Goal: Task Accomplishment & Management: Complete application form

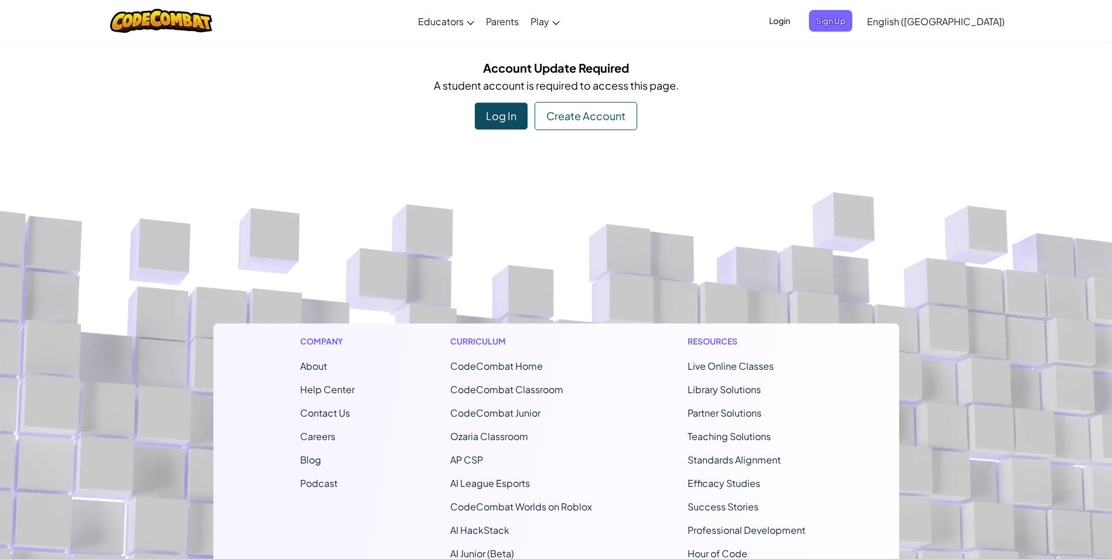
click at [596, 122] on div "Create Account" at bounding box center [585, 116] width 103 height 28
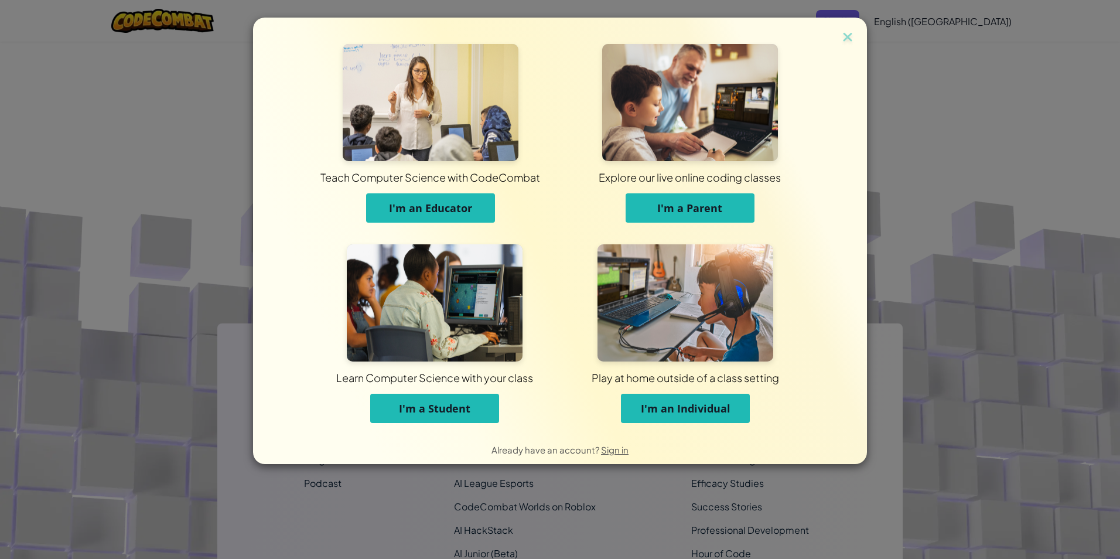
click at [386, 413] on button "I'm a Student" at bounding box center [434, 408] width 129 height 29
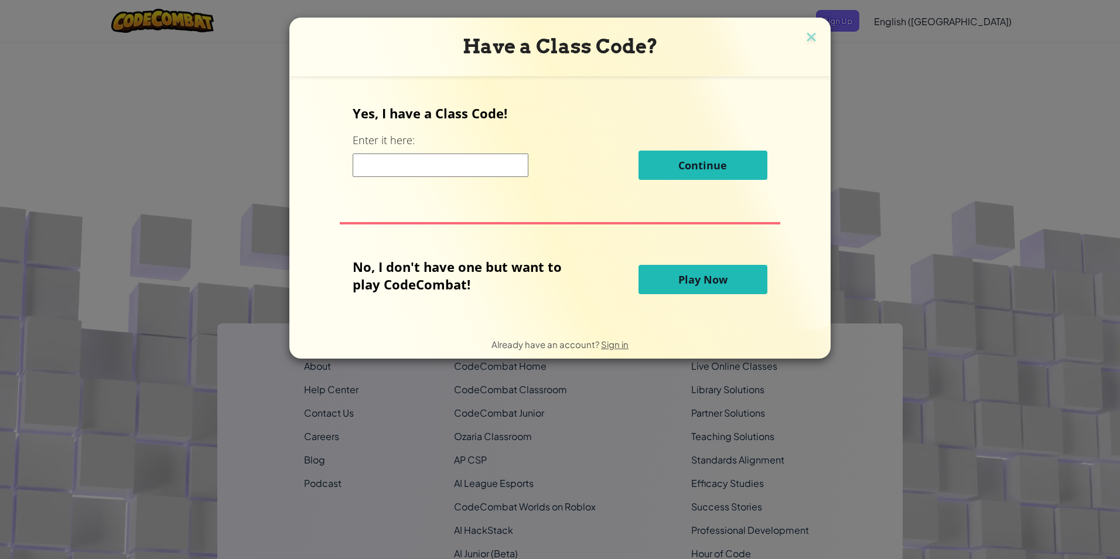
click at [386, 167] on input at bounding box center [441, 165] width 176 height 23
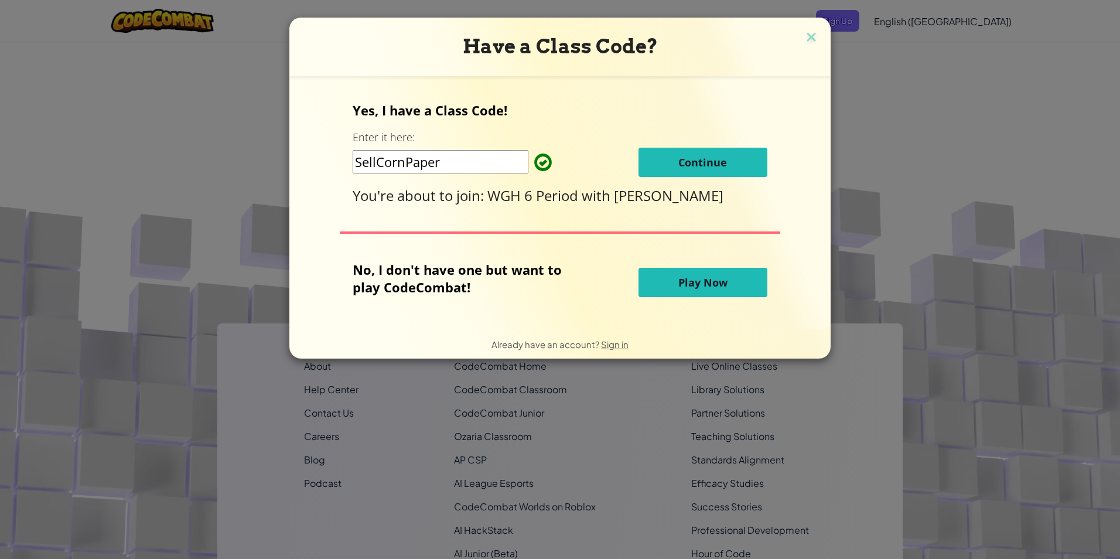
type input "SellCornPaper"
click at [668, 163] on button "Continue" at bounding box center [703, 162] width 129 height 29
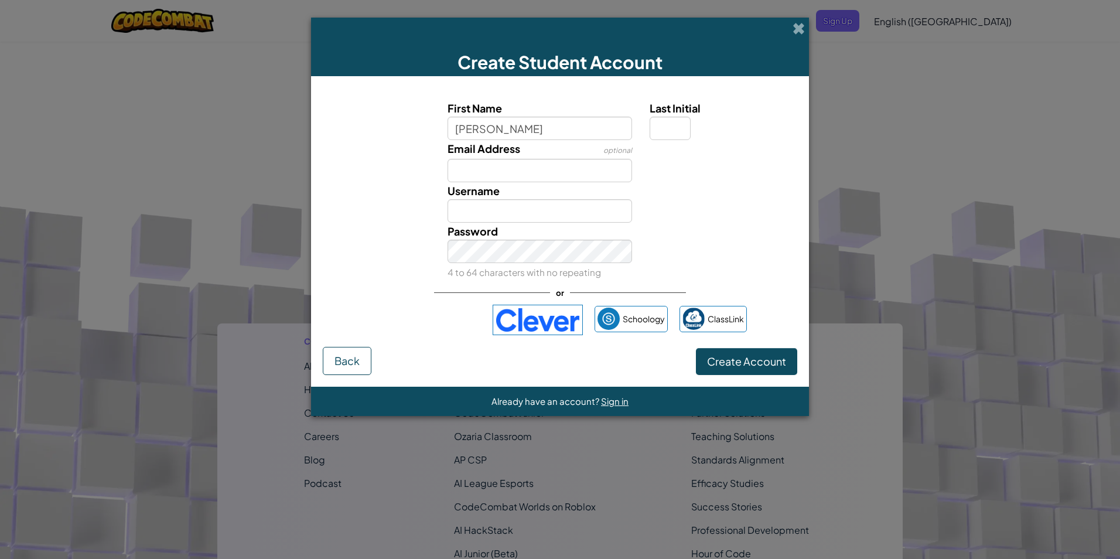
type input "Alex"
click at [490, 162] on input "Email Address" at bounding box center [540, 170] width 185 height 23
click at [497, 202] on input "Alex" at bounding box center [540, 210] width 185 height 23
type input "Alex201110"
click at [511, 182] on input "Email Address" at bounding box center [540, 170] width 185 height 23
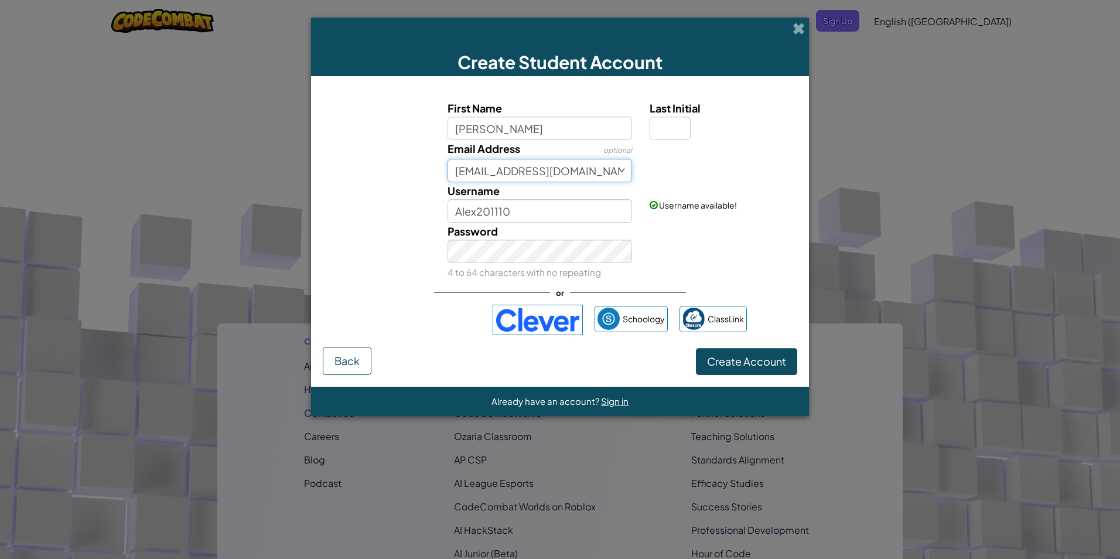
type input "6522632292@stu.gcsnc.com"
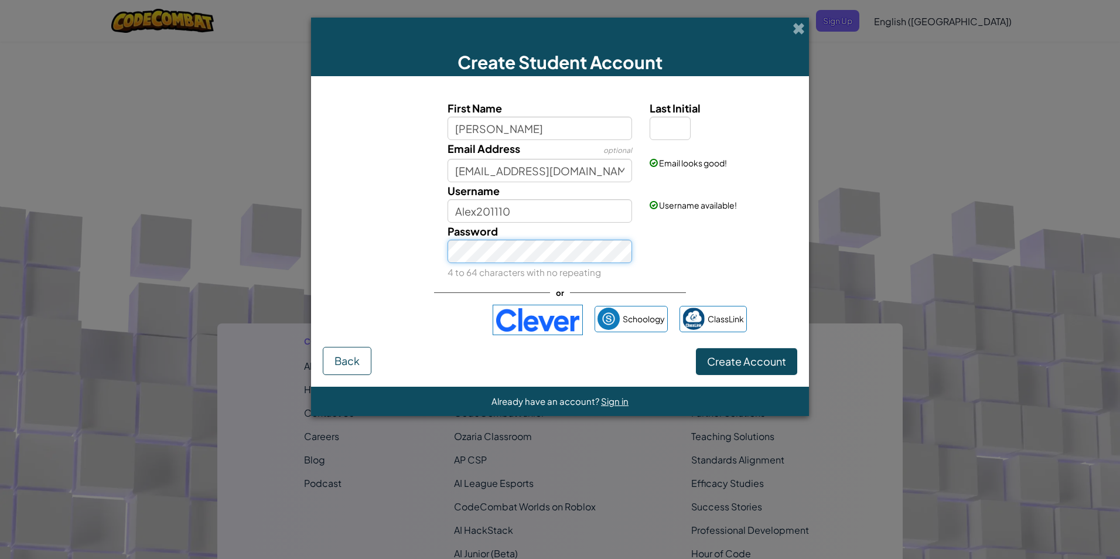
click at [696, 348] on button "Create Account" at bounding box center [746, 361] width 101 height 27
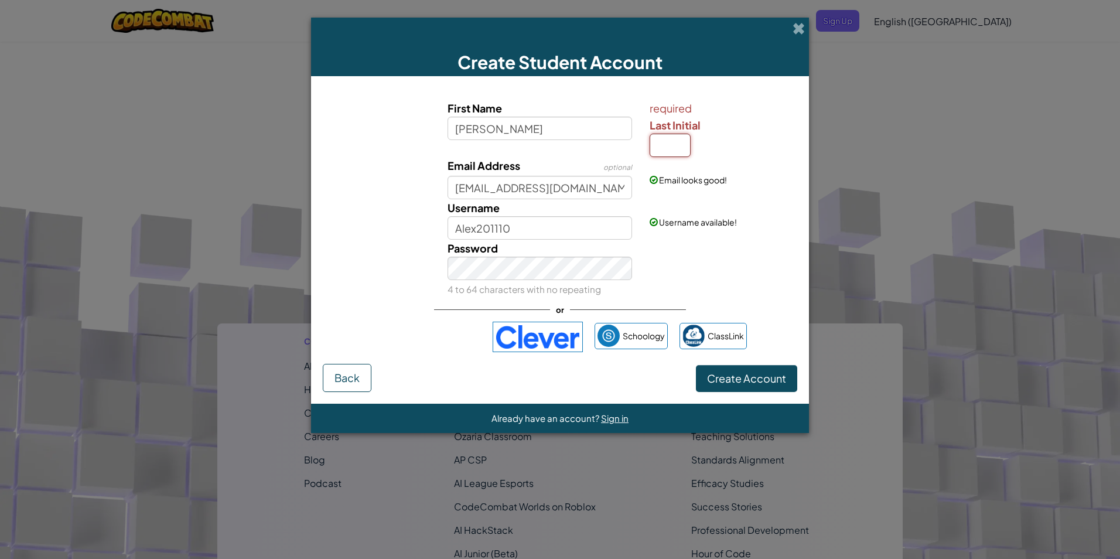
click at [680, 141] on input "Last Initial" at bounding box center [670, 145] width 41 height 23
type input "W"
click at [696, 365] on button "Create Account" at bounding box center [746, 378] width 101 height 27
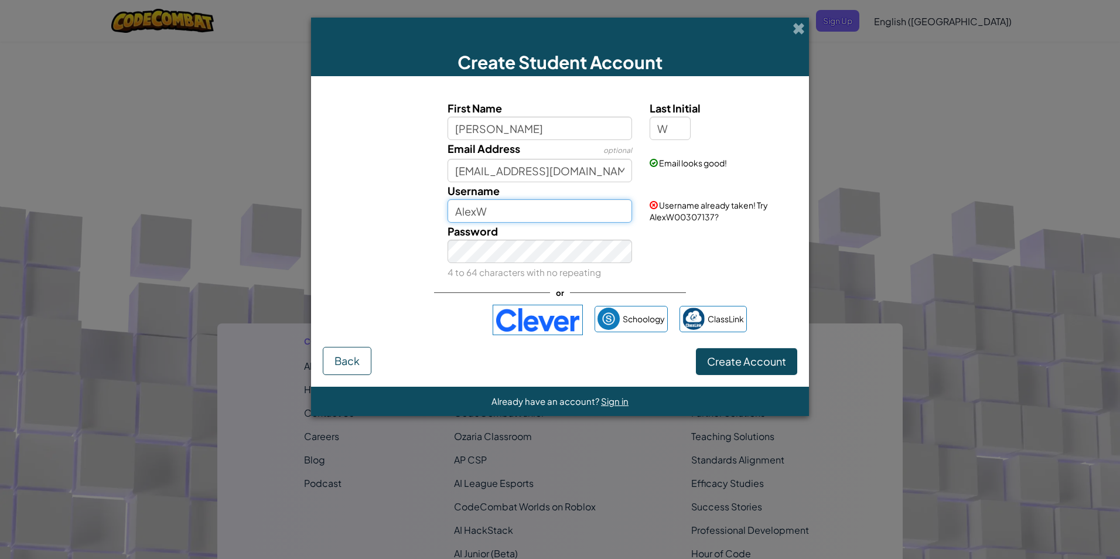
click at [549, 211] on input "AlexW" at bounding box center [540, 210] width 185 height 23
click at [696, 348] on button "Create Account" at bounding box center [746, 361] width 101 height 27
click at [529, 204] on input "AlexW1" at bounding box center [540, 210] width 185 height 23
click at [696, 348] on button "Create Account" at bounding box center [746, 361] width 101 height 27
click at [529, 204] on input "AlexW12" at bounding box center [540, 210] width 185 height 23
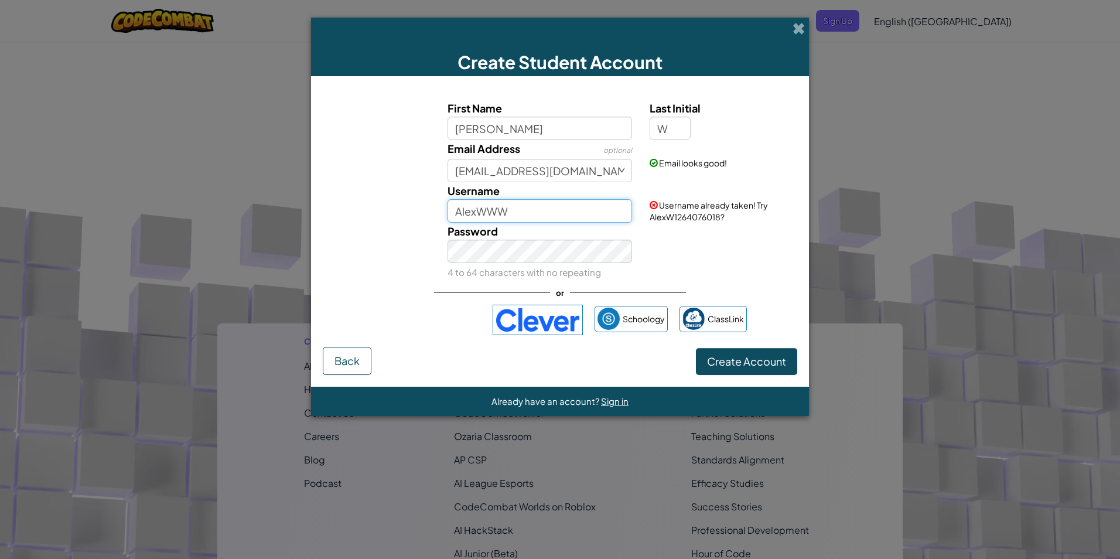
type input "AlexWWW"
click at [696, 348] on button "Create Account" at bounding box center [746, 361] width 101 height 27
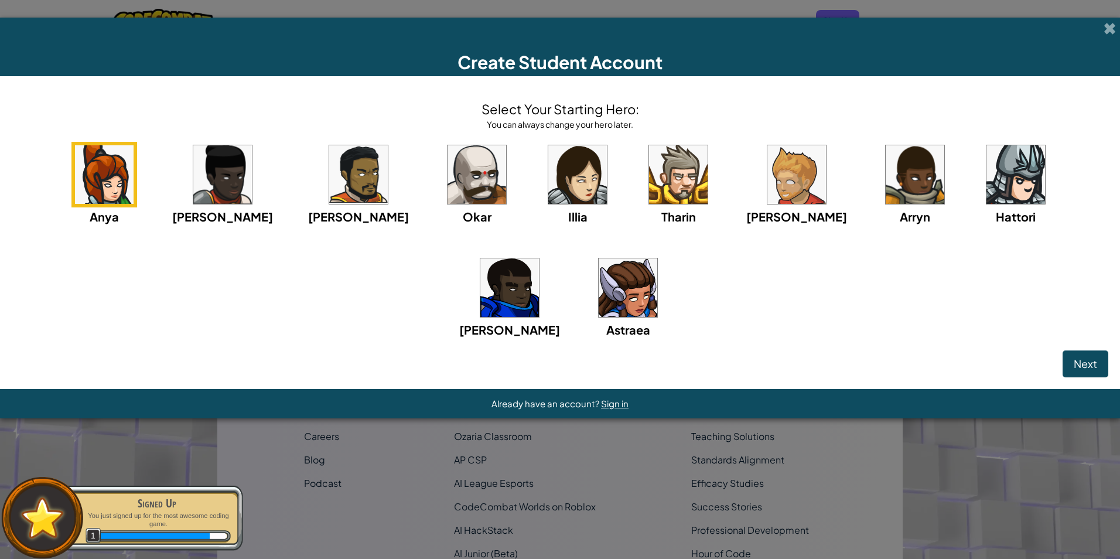
click at [768, 172] on img at bounding box center [797, 174] width 59 height 59
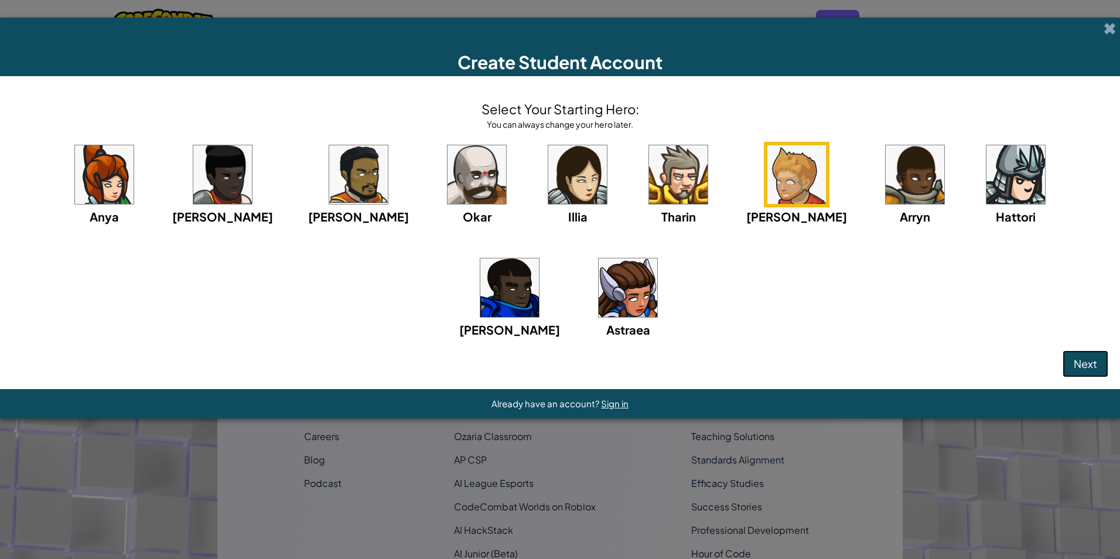
click at [1102, 370] on button "Next" at bounding box center [1086, 363] width 46 height 27
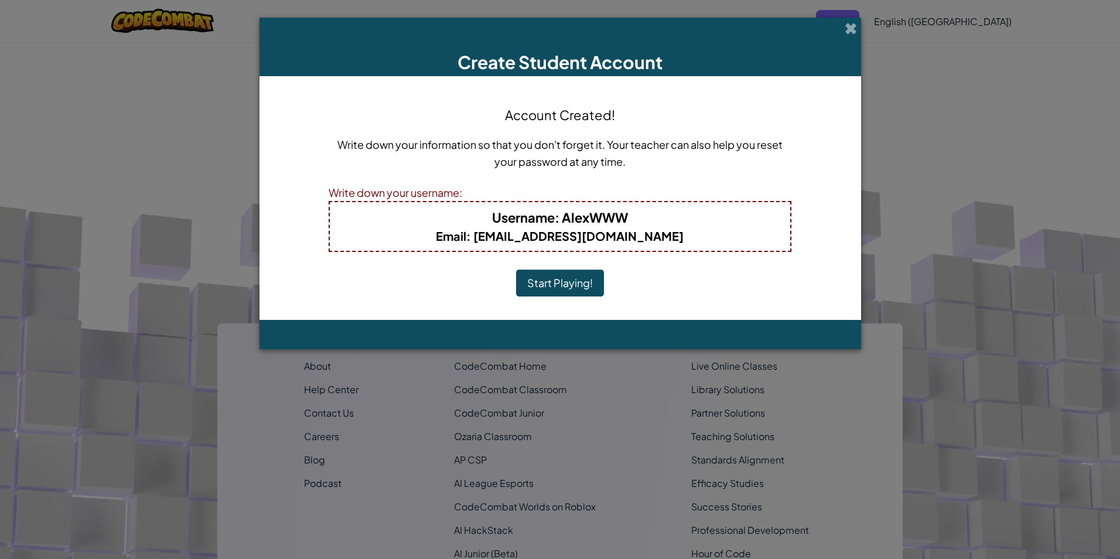
click at [545, 280] on button "Start Playing!" at bounding box center [560, 283] width 88 height 27
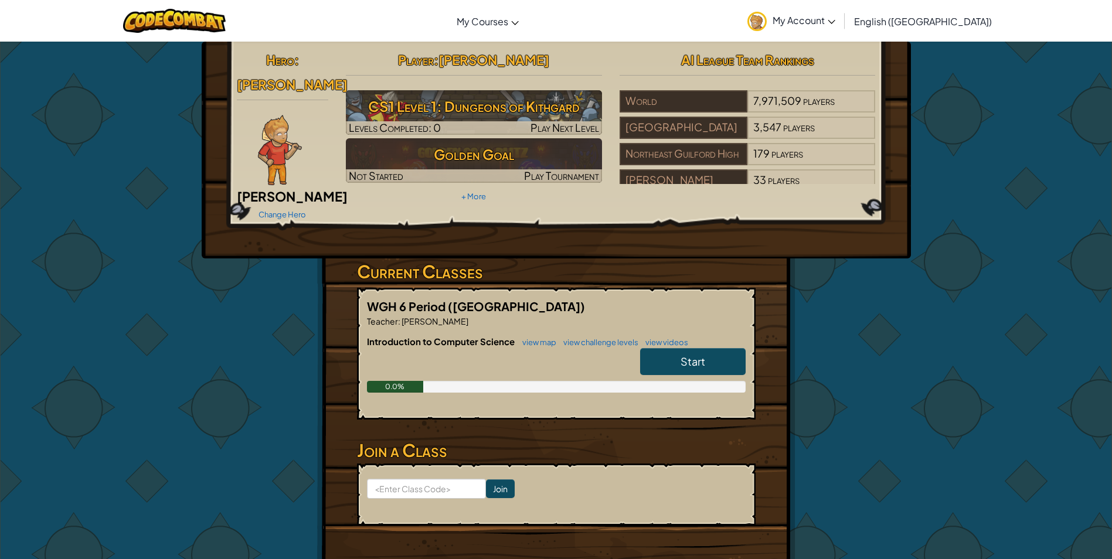
click at [714, 348] on link "Start" at bounding box center [692, 361] width 105 height 27
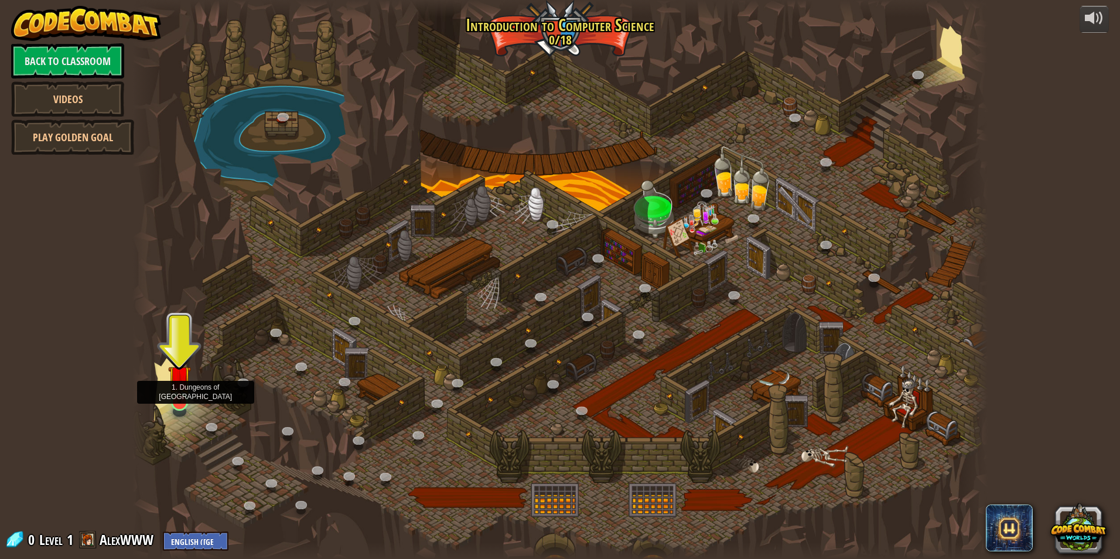
click at [173, 393] on img at bounding box center [179, 376] width 23 height 53
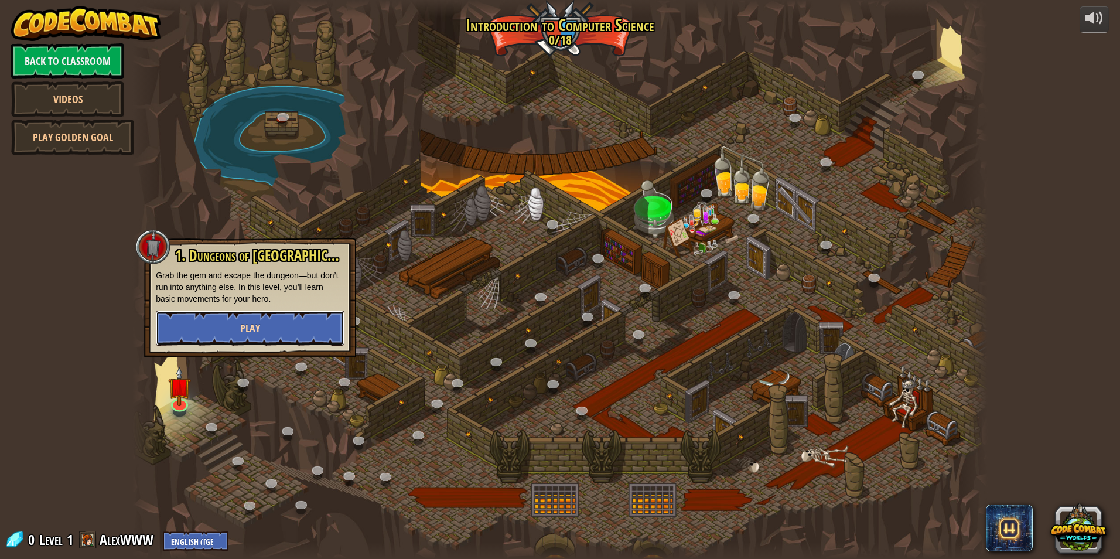
click at [224, 331] on button "Play" at bounding box center [250, 328] width 189 height 35
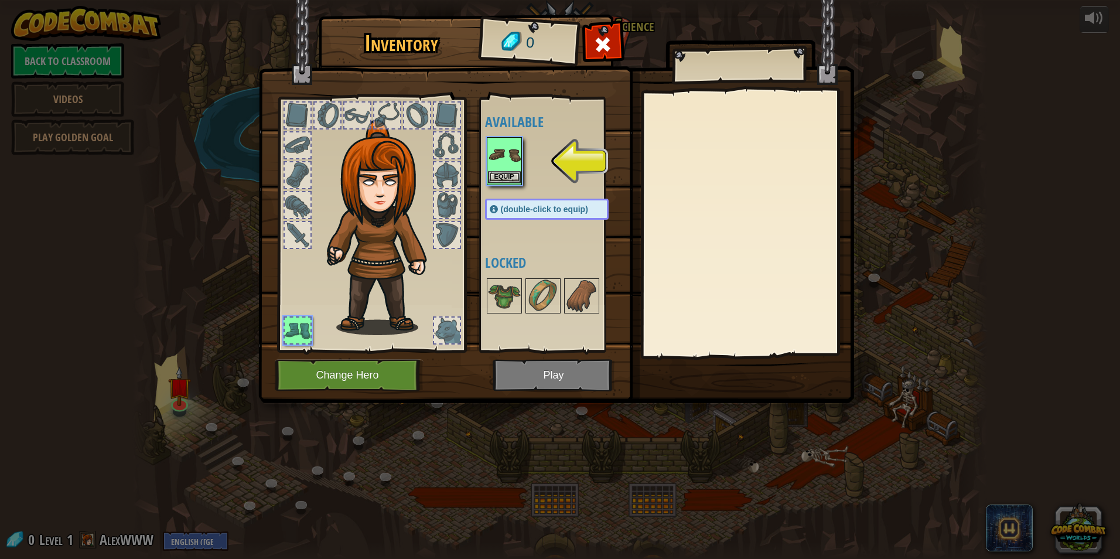
click at [499, 155] on img at bounding box center [504, 154] width 33 height 33
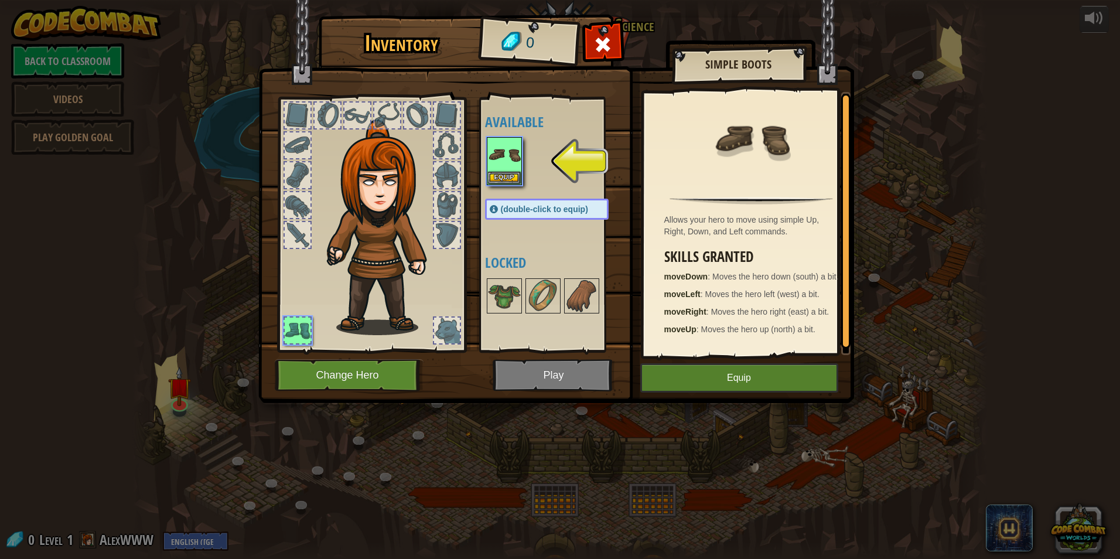
click at [717, 359] on img at bounding box center [556, 190] width 596 height 425
click at [714, 371] on button "Equip" at bounding box center [739, 377] width 198 height 29
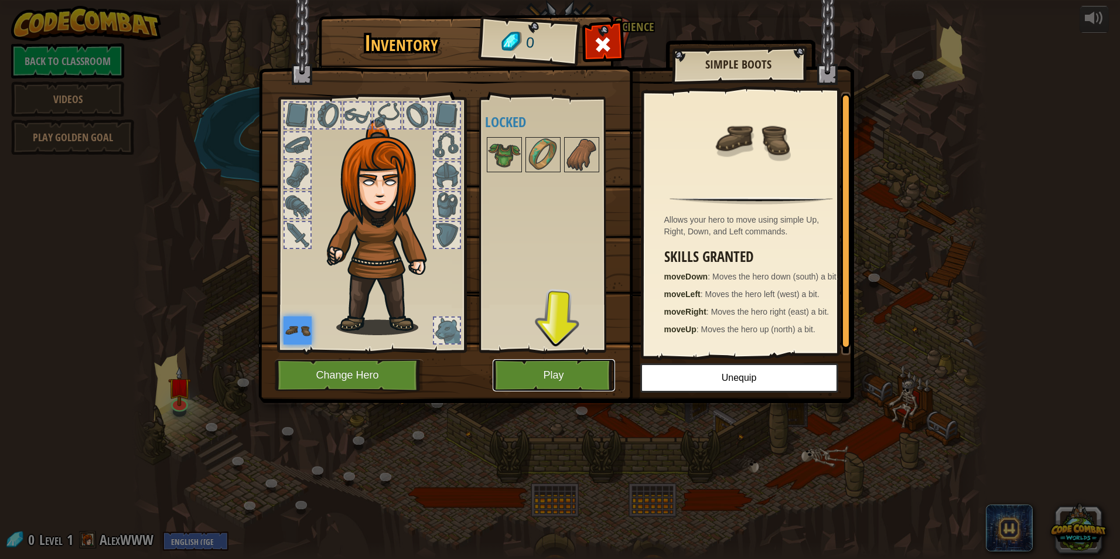
click at [553, 378] on button "Play" at bounding box center [554, 375] width 122 height 32
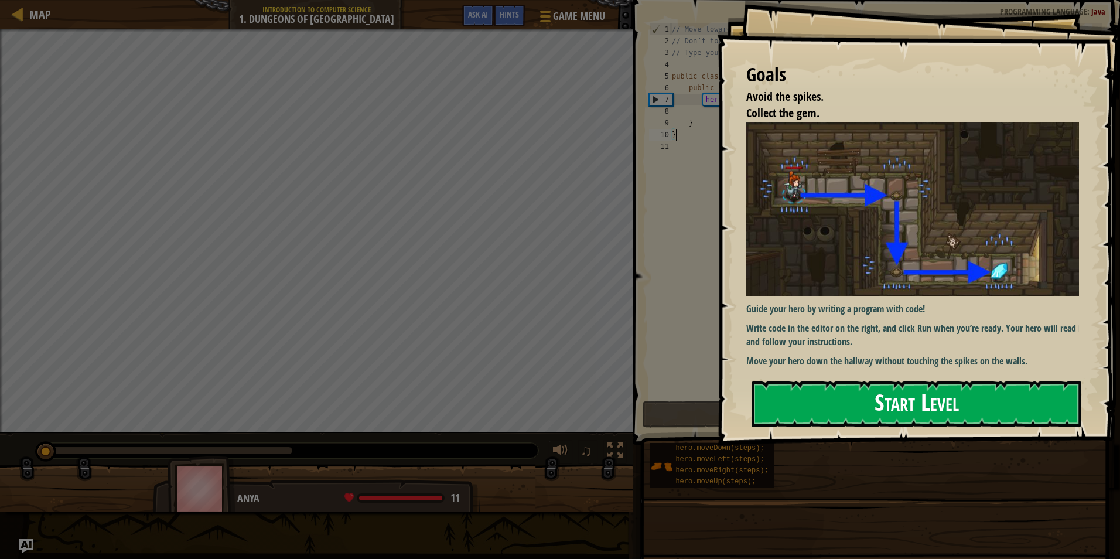
click at [879, 403] on button "Start Level" at bounding box center [917, 404] width 330 height 46
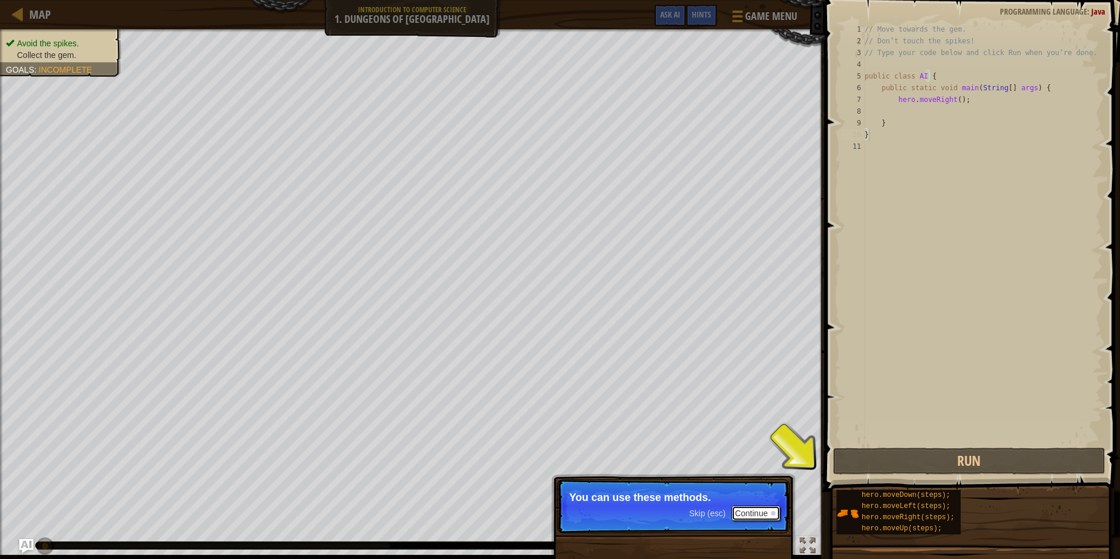
click at [754, 510] on button "Continue" at bounding box center [756, 513] width 49 height 15
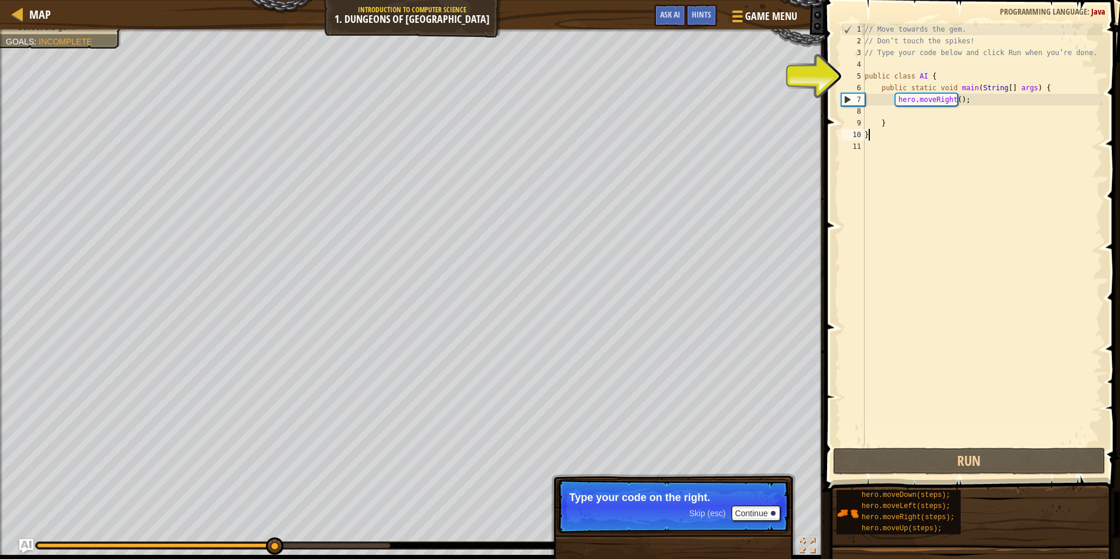
click at [895, 100] on div "// Move towards the gem. // Don’t touch the spikes! // Type your code below and…" at bounding box center [982, 245] width 240 height 445
click at [918, 100] on div "// Move towards the gem. // Don’t touch the spikes! // Type your code below and…" at bounding box center [982, 245] width 240 height 445
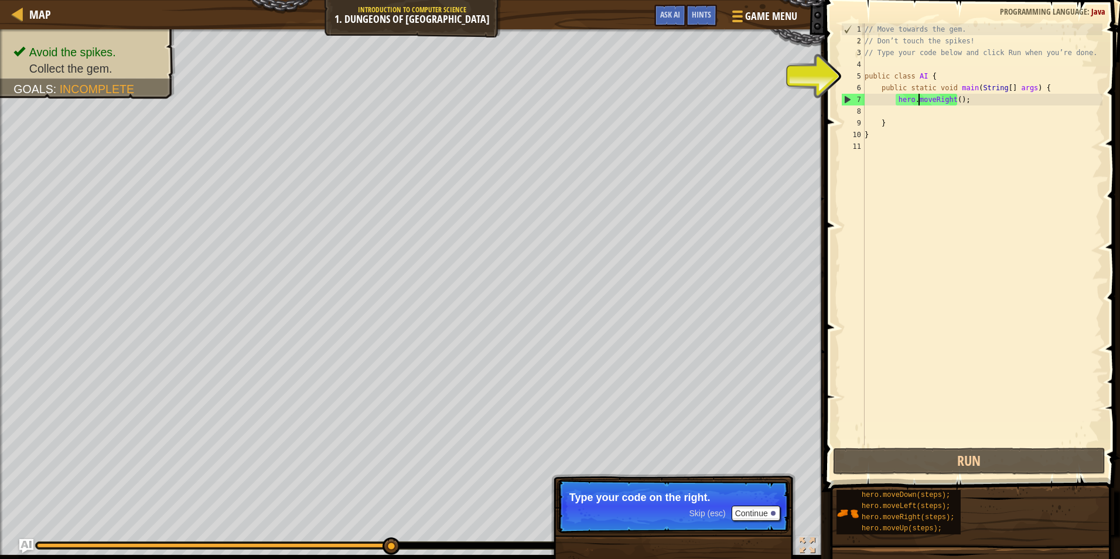
click at [896, 99] on div "// Move towards the gem. // Don’t touch the spikes! // Type your code below and…" at bounding box center [982, 245] width 240 height 445
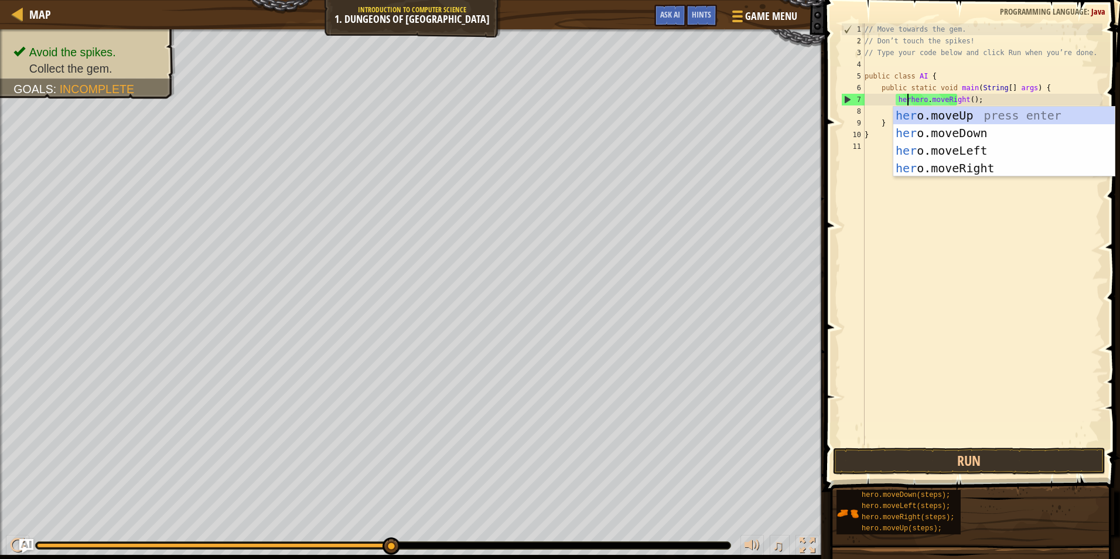
scroll to position [5, 4]
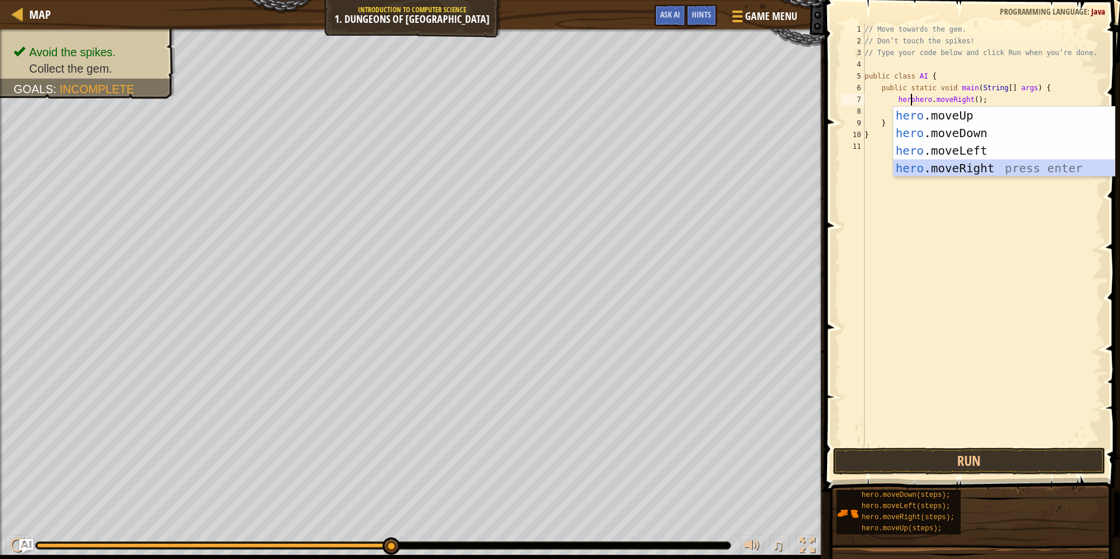
click at [935, 166] on div "hero .moveUp press enter hero .moveDown press enter hero .moveLeft press enter …" at bounding box center [1004, 159] width 221 height 105
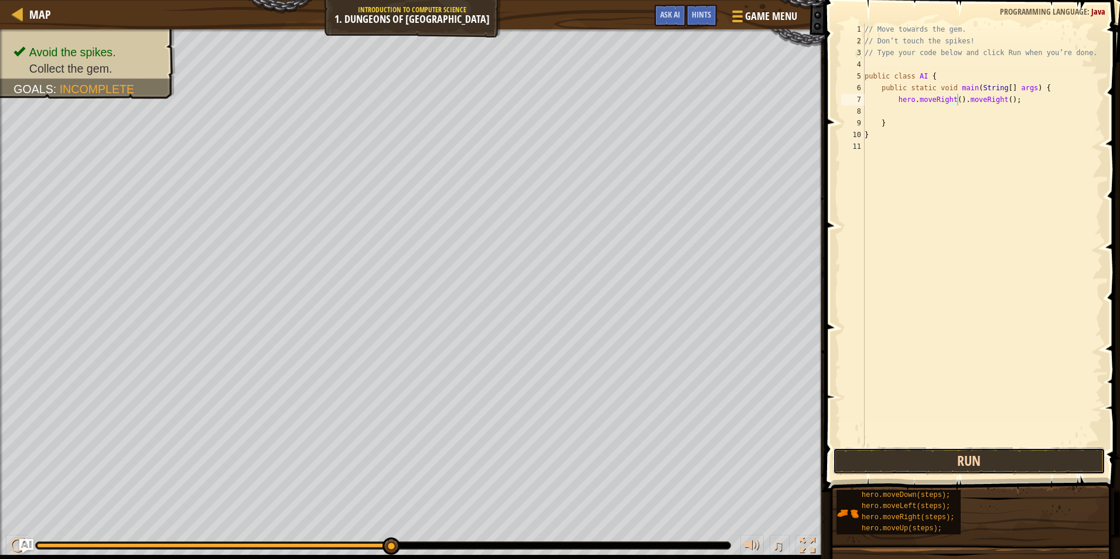
click at [957, 449] on button "Run" at bounding box center [969, 461] width 273 height 27
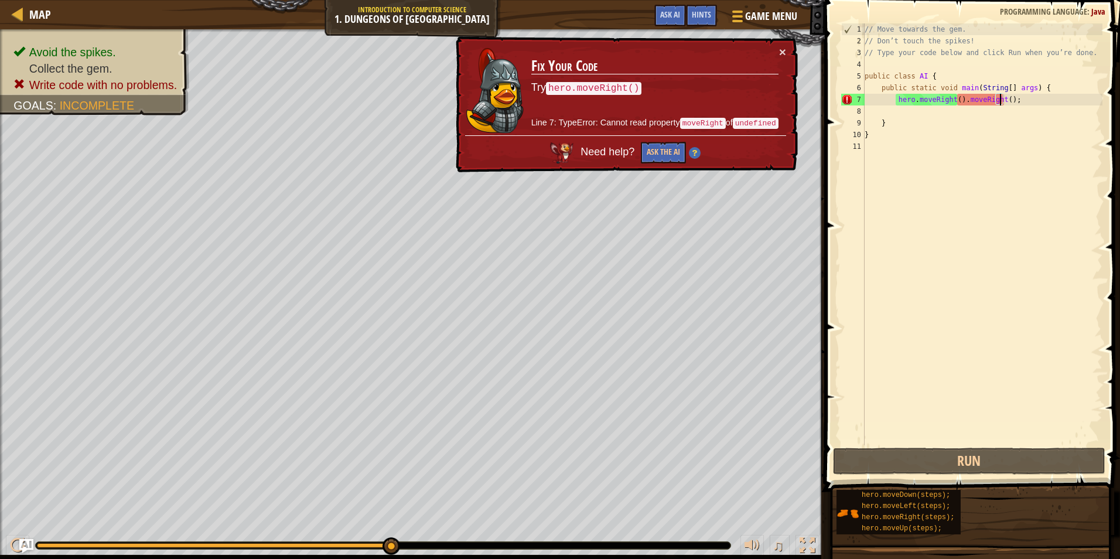
click at [1000, 104] on div "// Move towards the gem. // Don’t touch the spikes! // Type your code below and…" at bounding box center [982, 245] width 240 height 445
drag, startPoint x: 1011, startPoint y: 94, endPoint x: 959, endPoint y: 105, distance: 53.9
click at [959, 105] on div "// Move towards the gem. // Don’t touch the spikes! // Type your code below and…" at bounding box center [982, 245] width 240 height 445
type textarea "hero.moveRight()"
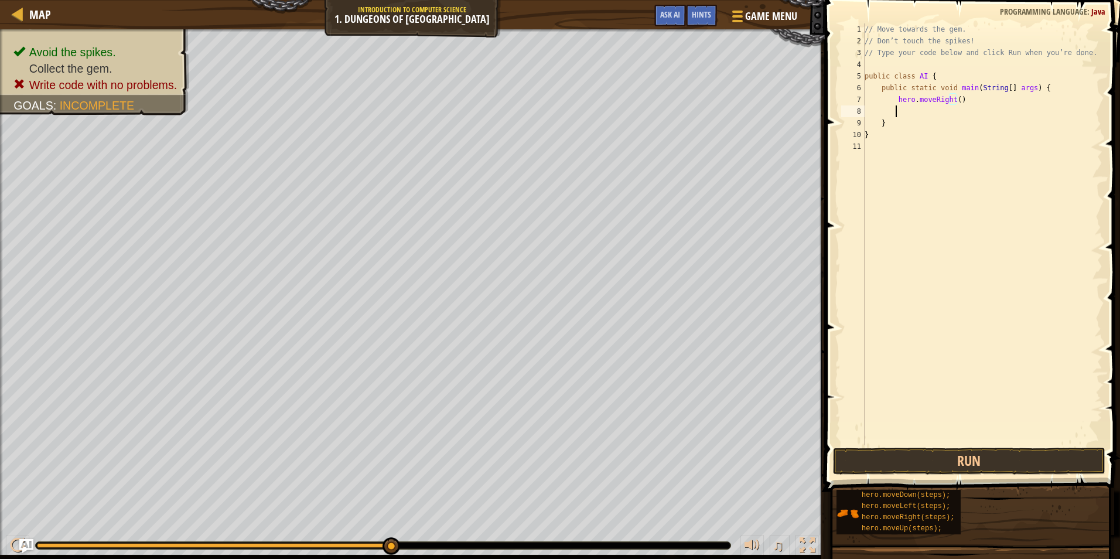
click at [895, 112] on div "// Move towards the gem. // Don’t touch the spikes! // Type your code below and…" at bounding box center [982, 245] width 240 height 445
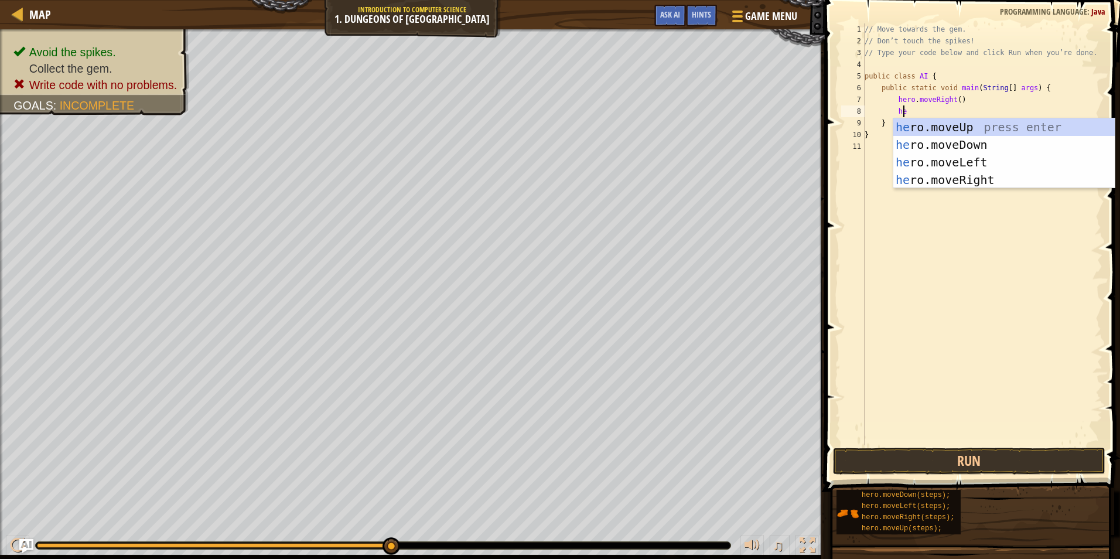
scroll to position [5, 3]
type textarea "here"
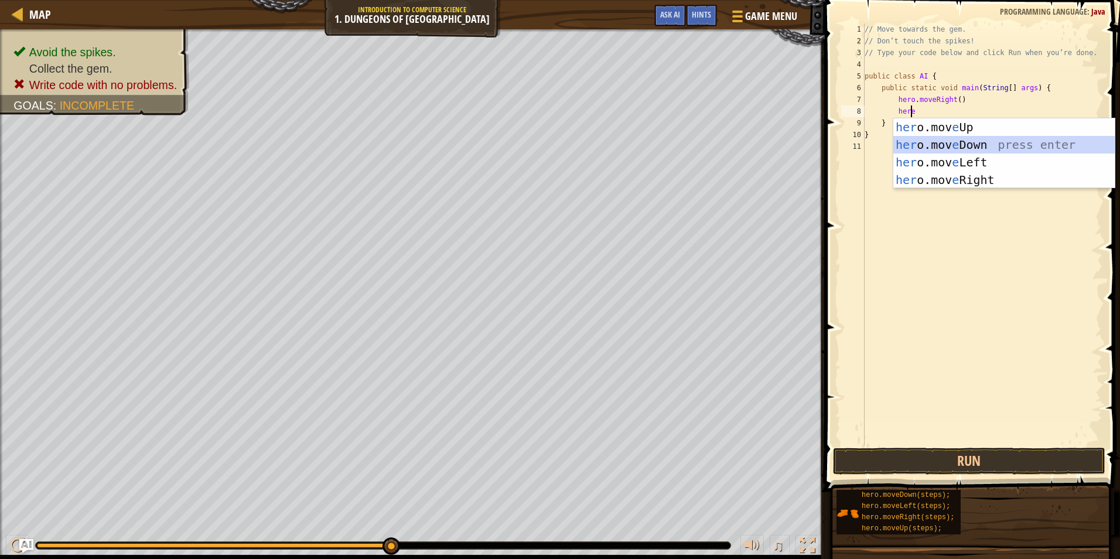
click at [989, 146] on div "her o.mov e Up press enter her o.mov e Down press enter her o.mov e Left press …" at bounding box center [1004, 170] width 221 height 105
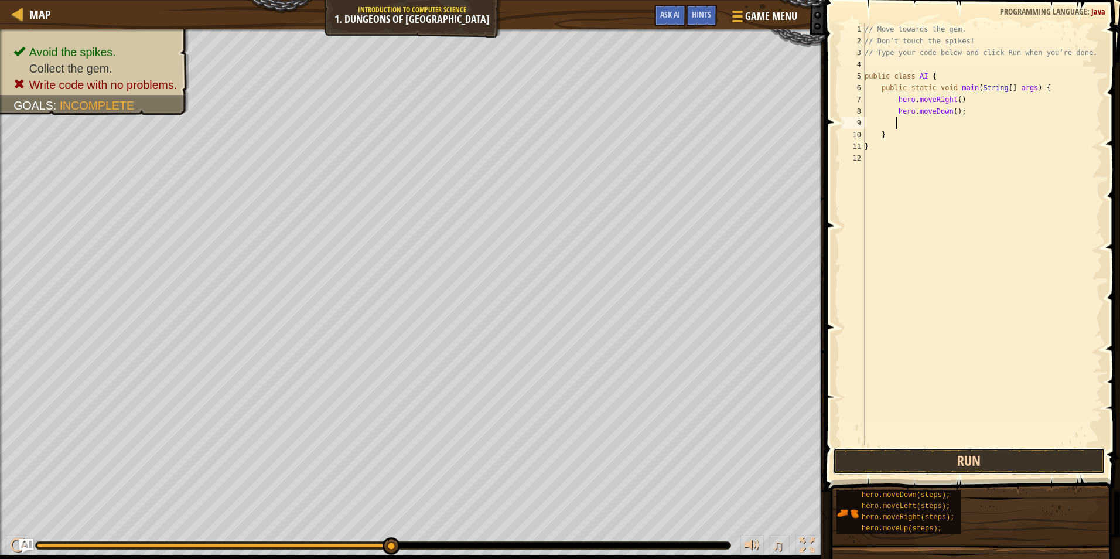
click at [931, 456] on button "Run" at bounding box center [969, 461] width 273 height 27
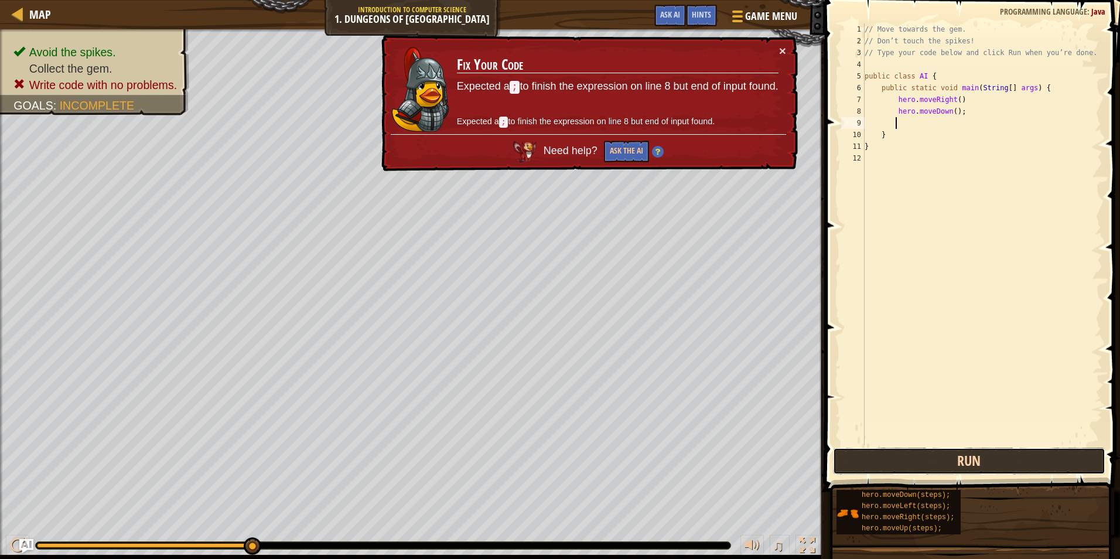
click at [936, 461] on button "Run" at bounding box center [969, 461] width 273 height 27
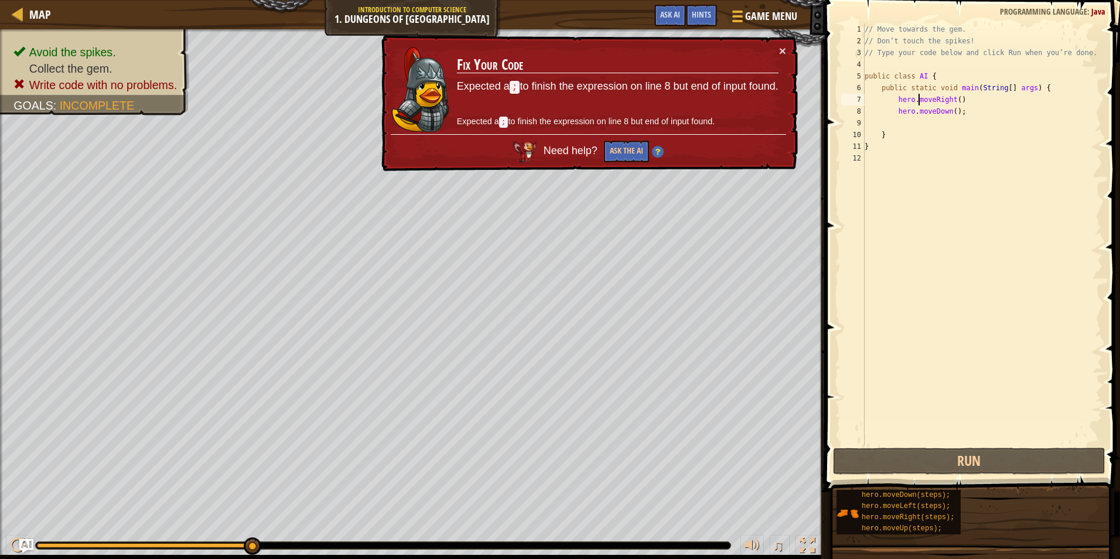
click at [918, 105] on div "// Move towards the gem. // Don’t touch the spikes! // Type your code below and…" at bounding box center [982, 245] width 240 height 445
click at [959, 101] on div "// Move towards the gem. // Don’t touch the spikes! // Type your code below and…" at bounding box center [982, 245] width 240 height 445
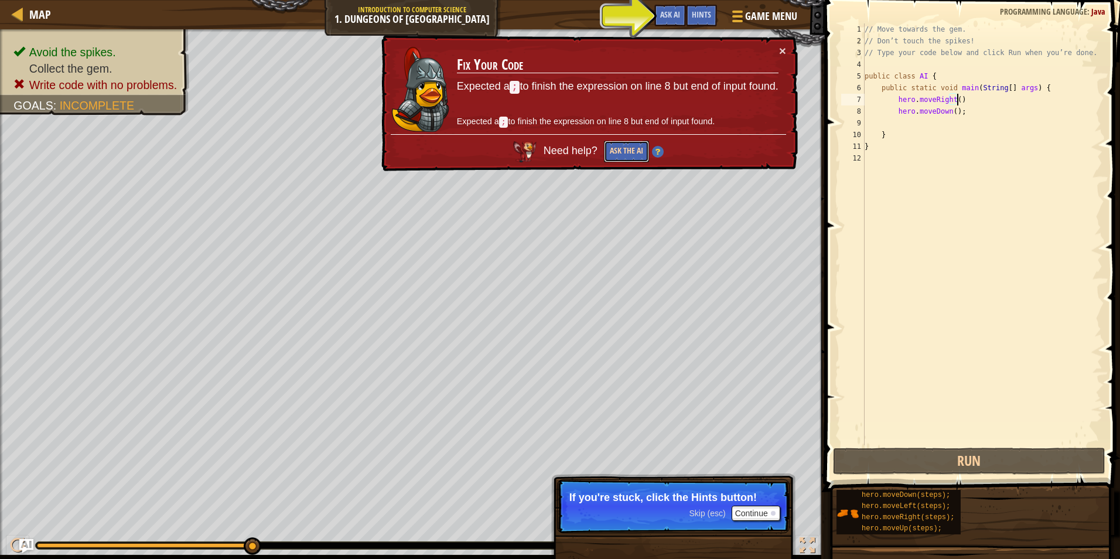
click at [629, 141] on button "Ask the AI" at bounding box center [626, 152] width 45 height 22
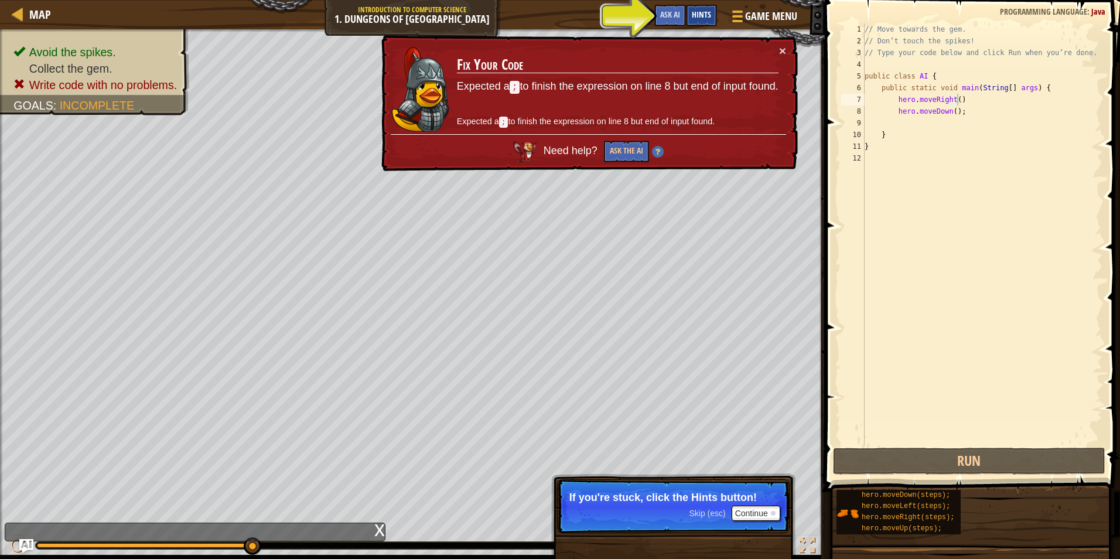
click at [701, 13] on span "Hints" at bounding box center [701, 14] width 19 height 11
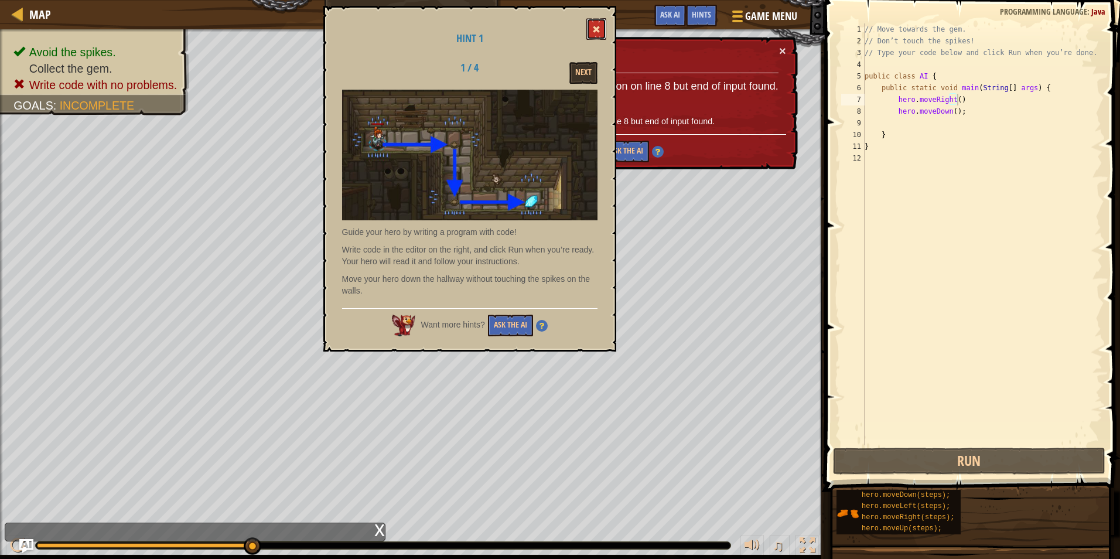
click at [589, 31] on button at bounding box center [597, 29] width 20 height 22
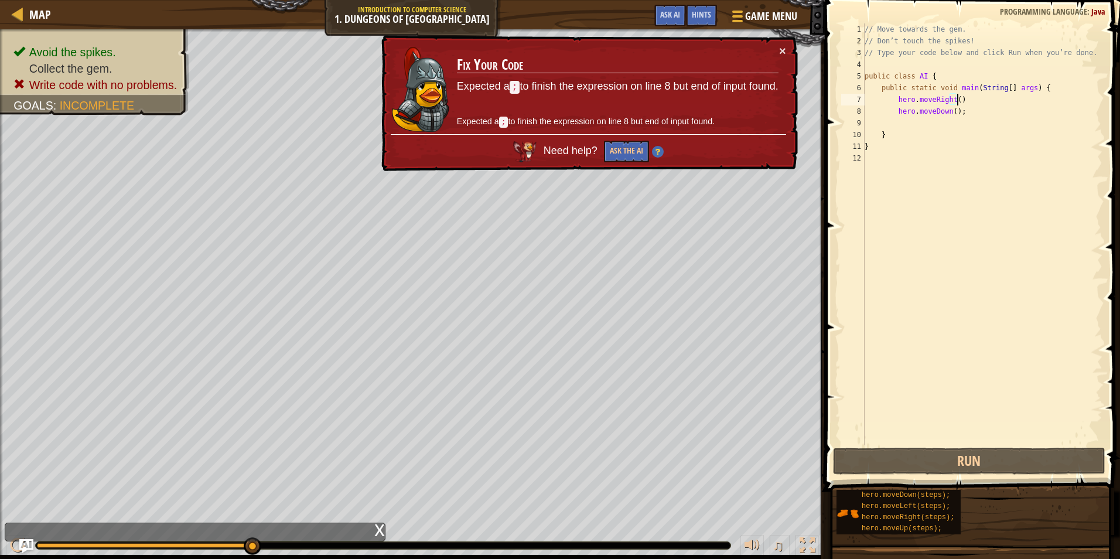
click at [968, 101] on div "// Move towards the gem. // Don’t touch the spikes! // Type your code below and…" at bounding box center [982, 245] width 240 height 445
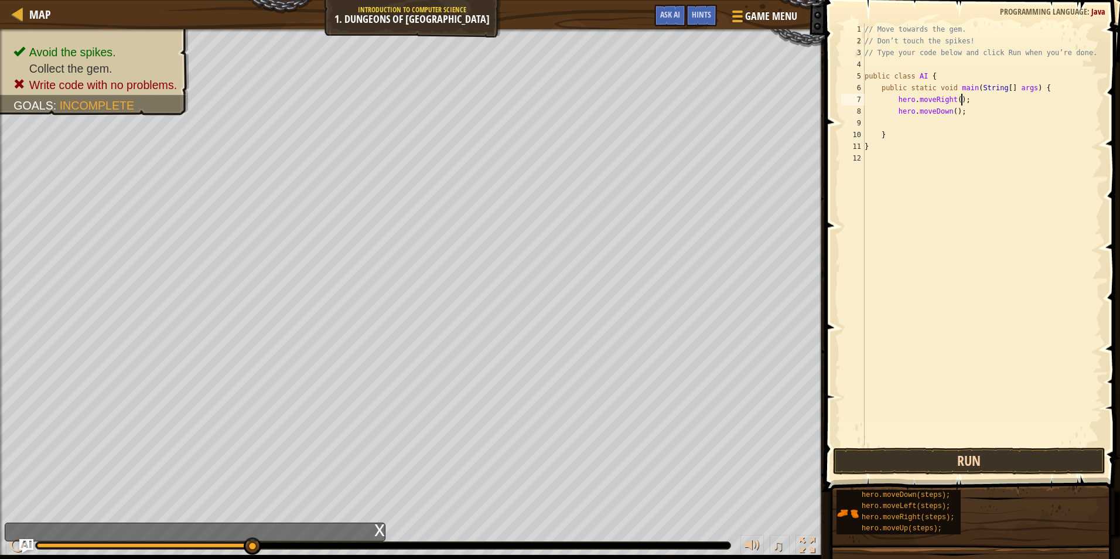
type textarea "hero.moveRight();"
click at [1000, 467] on button "Run" at bounding box center [969, 461] width 273 height 27
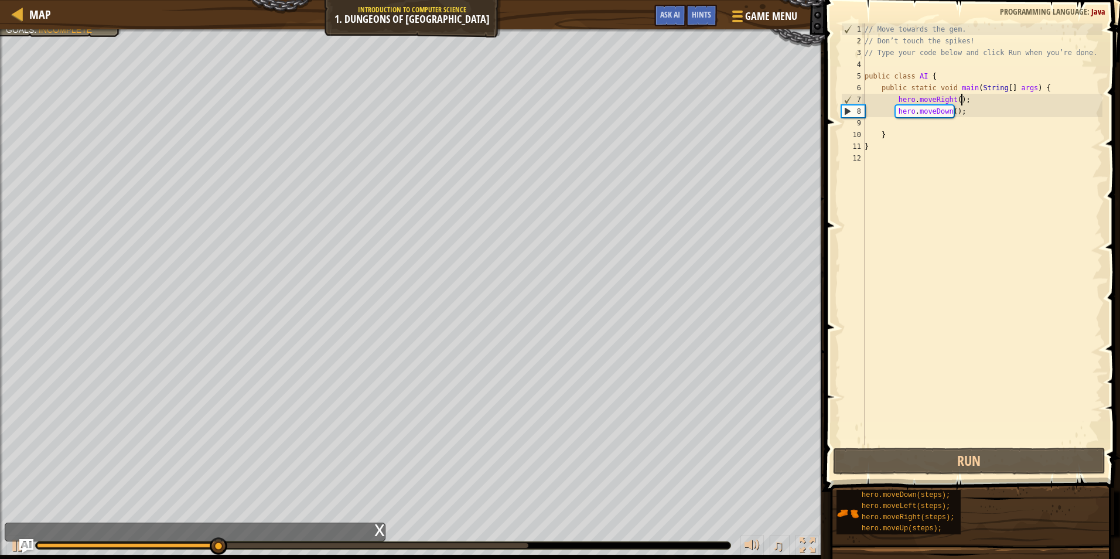
click at [901, 127] on div "// Move towards the gem. // Don’t touch the spikes! // Type your code below and…" at bounding box center [982, 245] width 240 height 445
type textarea "m"
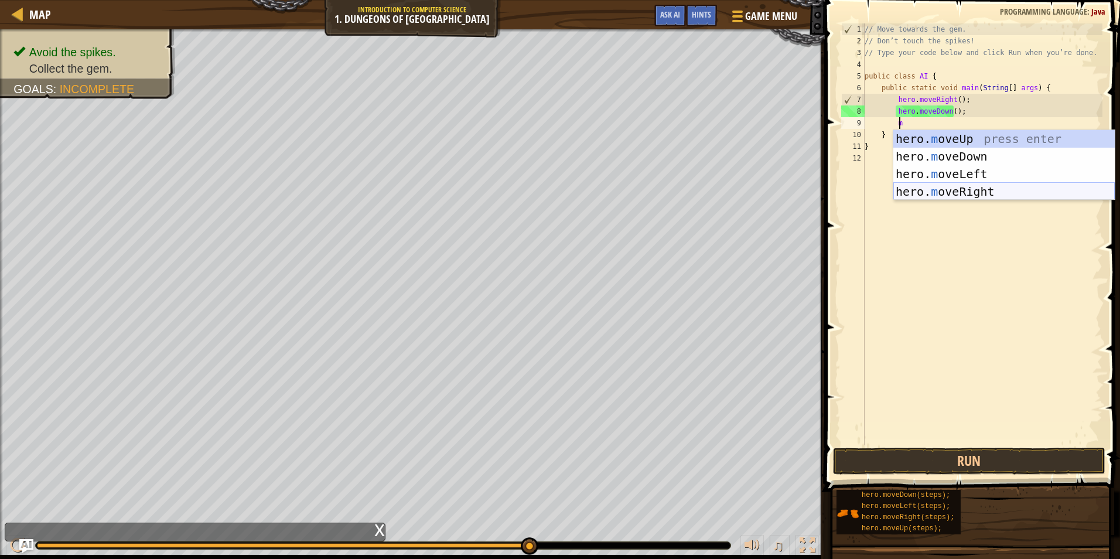
click at [962, 187] on div "hero. m oveUp press enter hero. m oveDown press enter hero. m oveLeft press ent…" at bounding box center [1004, 182] width 221 height 105
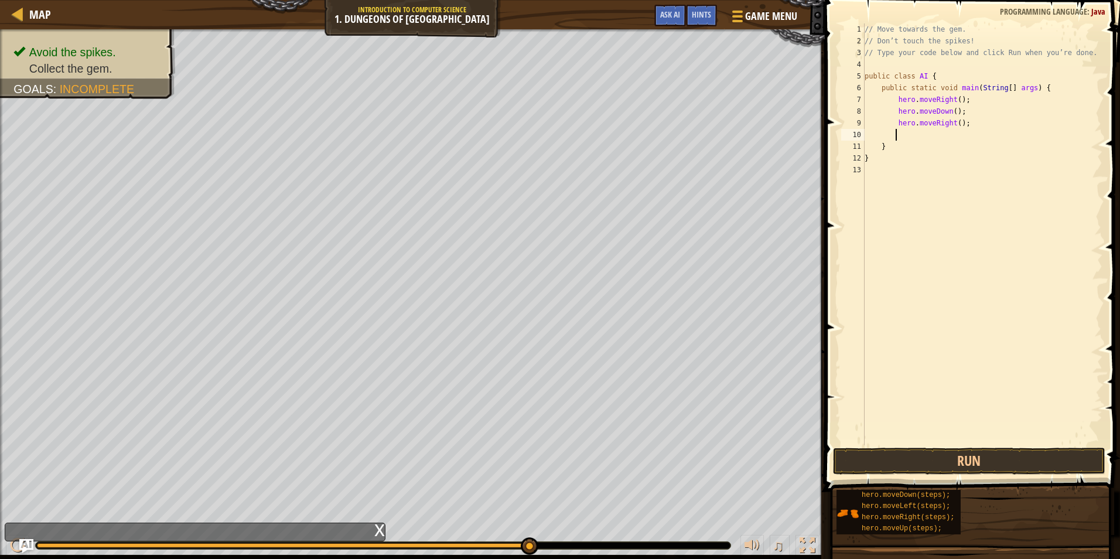
click at [968, 476] on span at bounding box center [973, 229] width 305 height 526
click at [966, 449] on button "Run" at bounding box center [969, 461] width 273 height 27
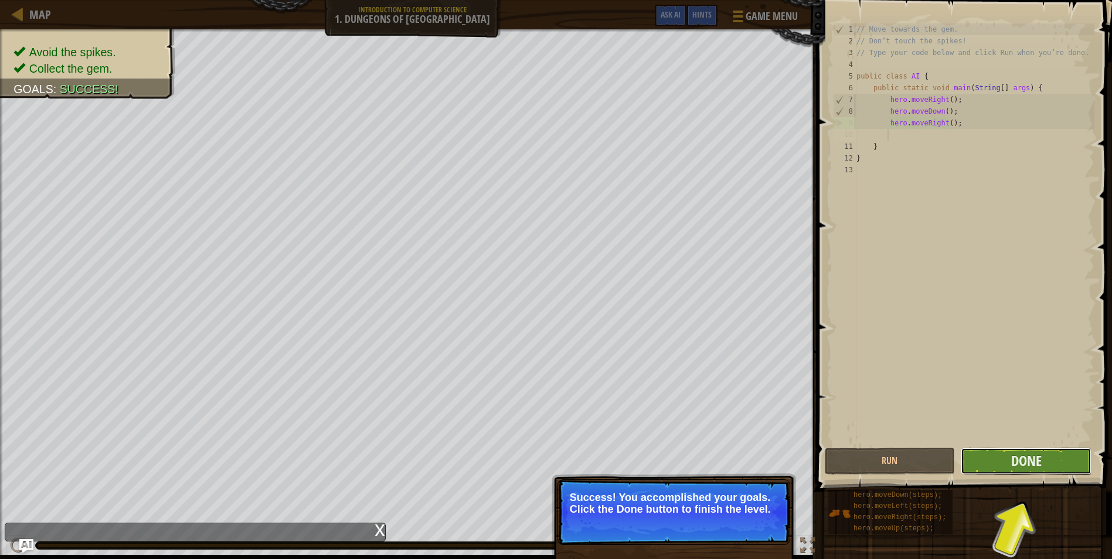
click at [1053, 465] on button "Done" at bounding box center [1025, 461] width 131 height 27
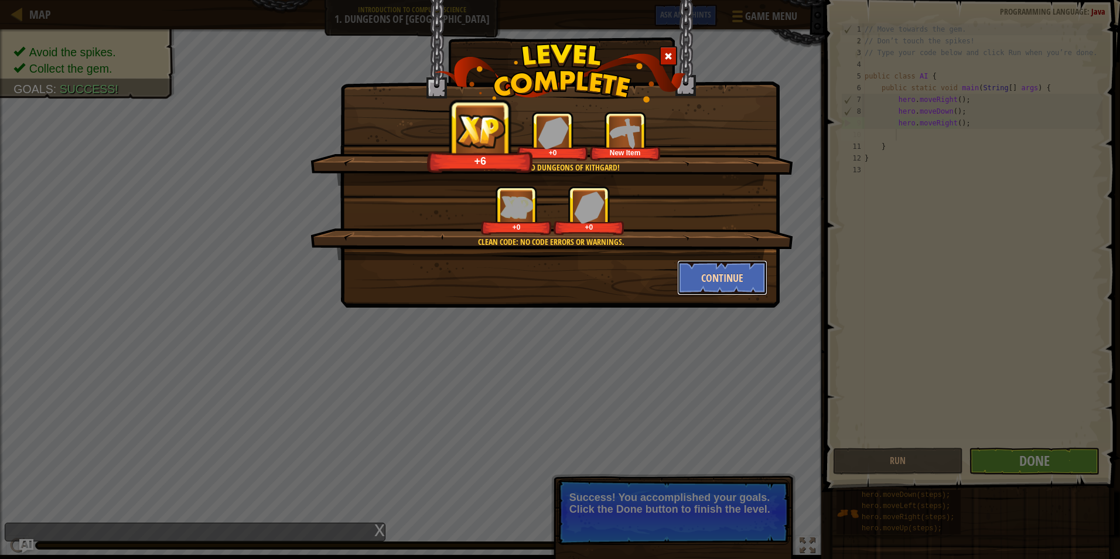
click at [708, 275] on button "Continue" at bounding box center [722, 277] width 91 height 35
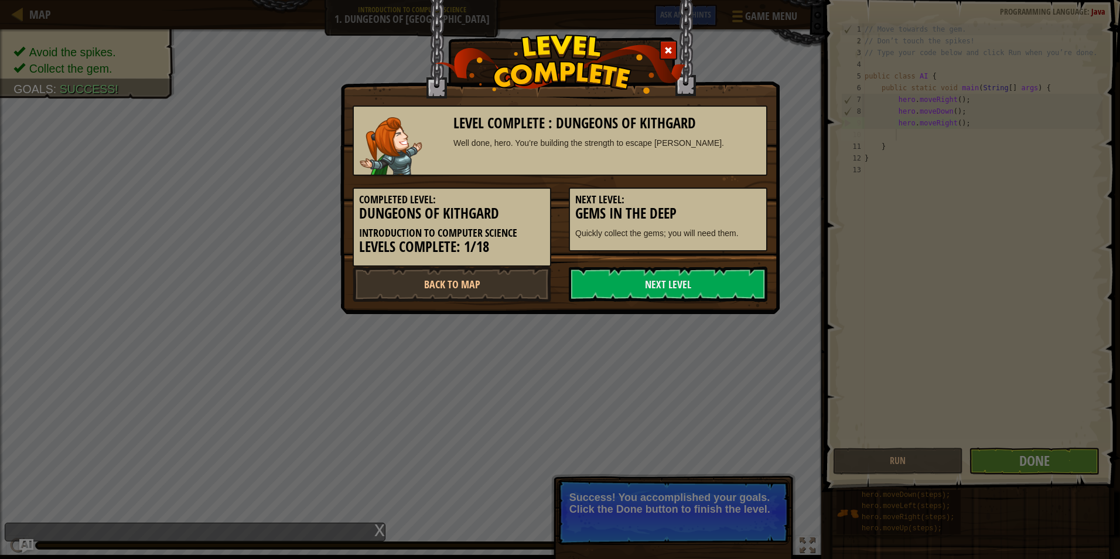
click at [706, 275] on link "Next Level" at bounding box center [668, 284] width 199 height 35
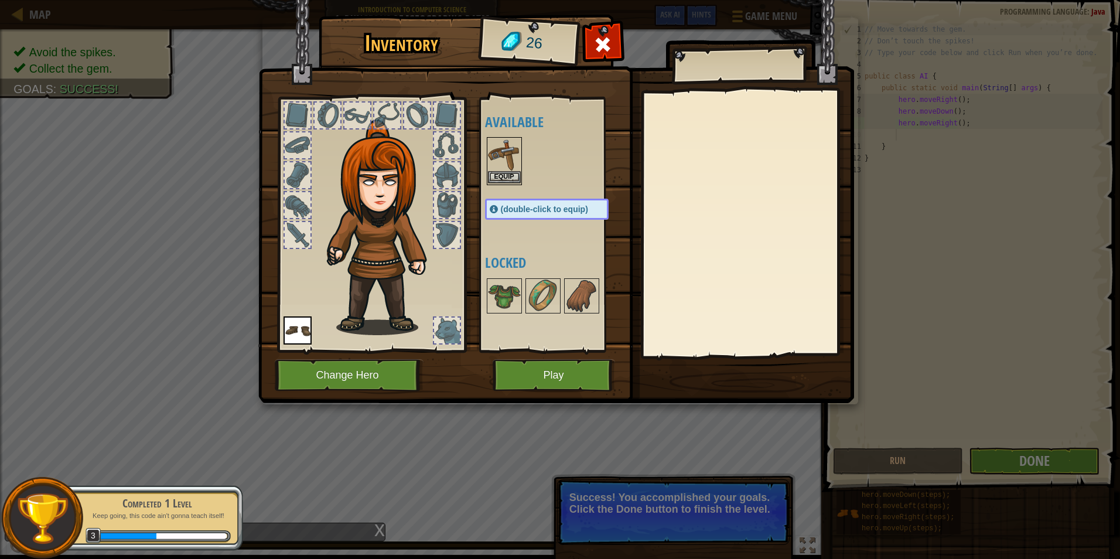
click at [514, 149] on img at bounding box center [504, 154] width 33 height 33
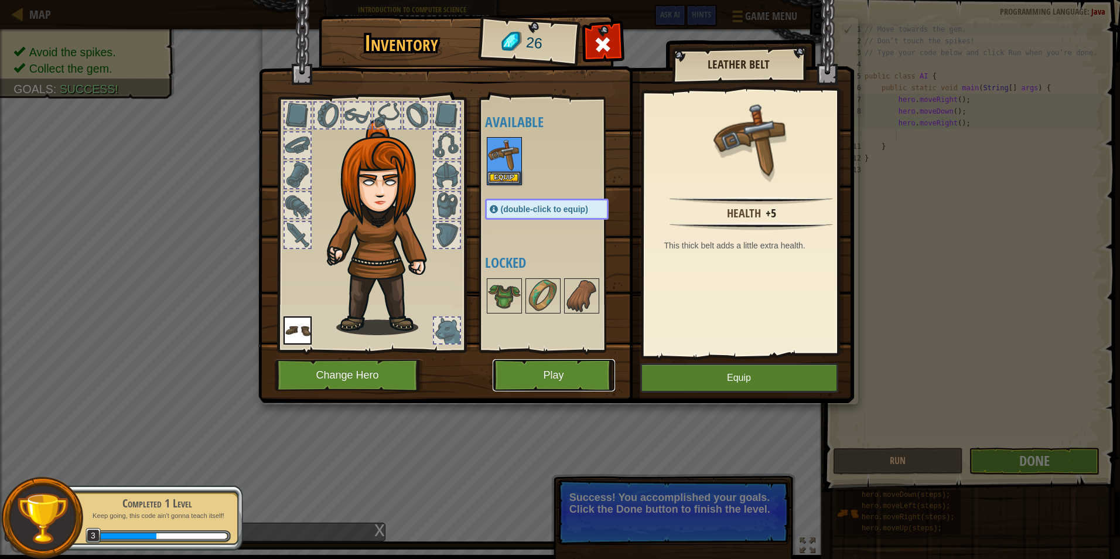
click at [543, 385] on button "Play" at bounding box center [554, 375] width 122 height 32
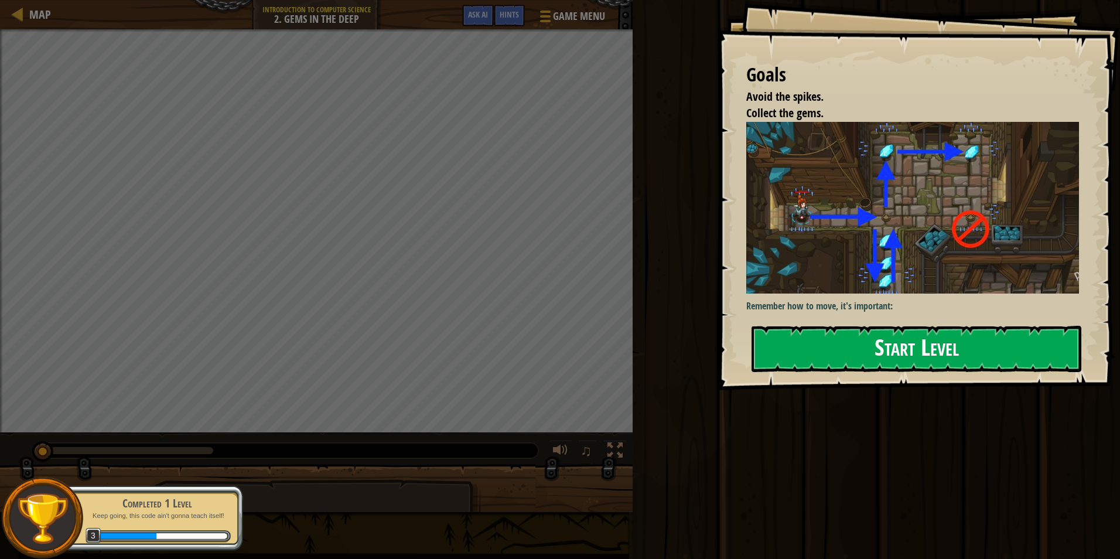
click at [871, 357] on button "Start Level" at bounding box center [917, 349] width 330 height 46
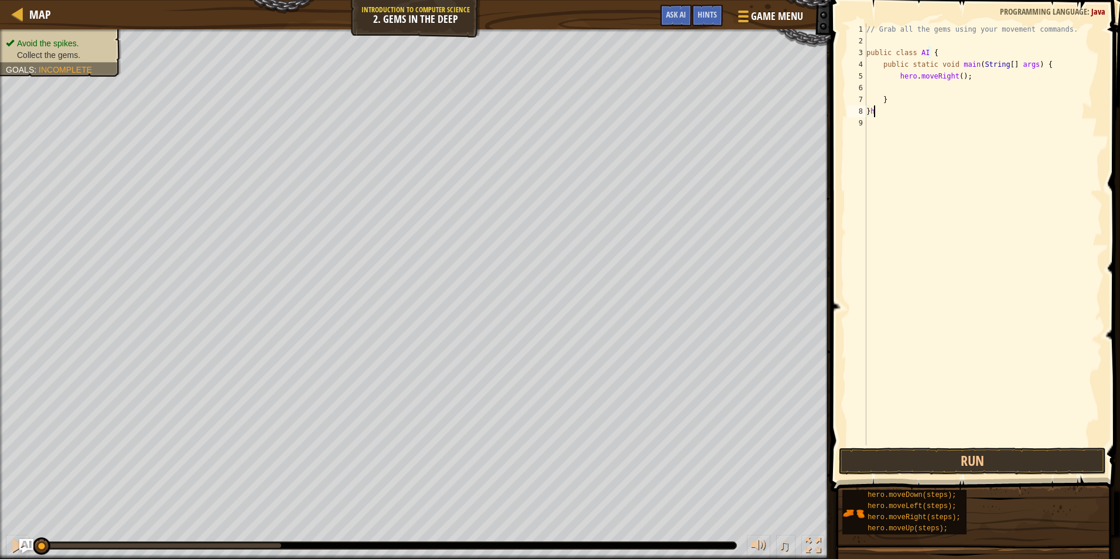
scroll to position [5, 0]
type textarea "} h"
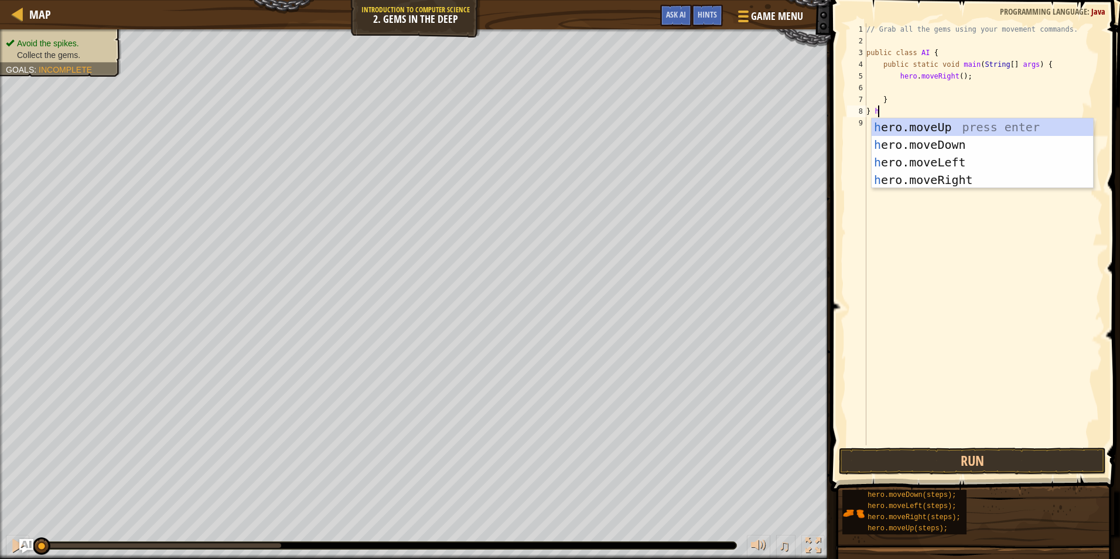
scroll to position [5, 1]
click at [945, 183] on div "h ero.moveUp press enter h ero.moveDown press enter h ero.moveLeft press enter …" at bounding box center [982, 170] width 221 height 105
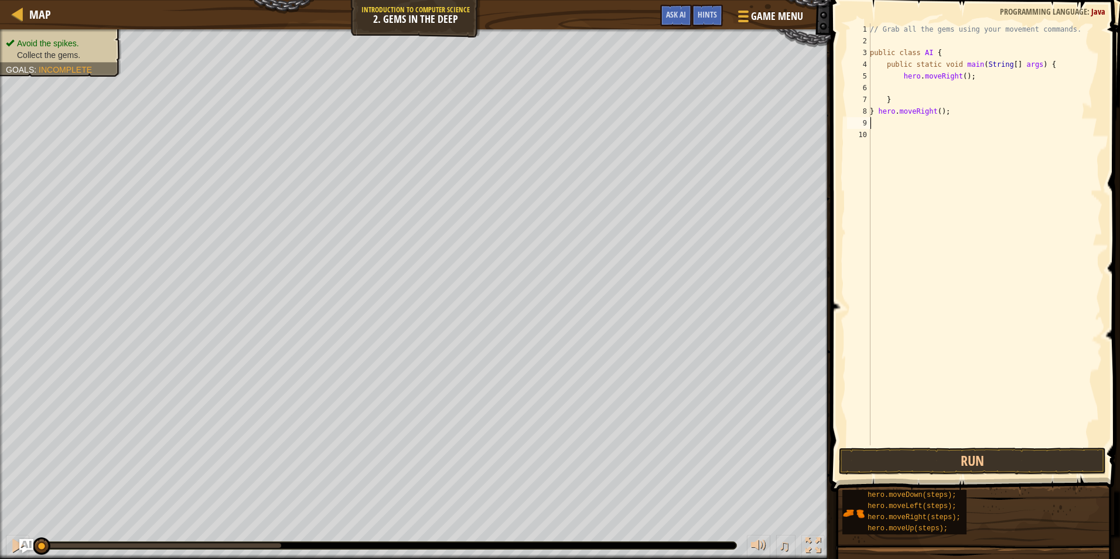
click at [882, 121] on div "// Grab all the gems using your movement commands. public class AI { public sta…" at bounding box center [985, 245] width 235 height 445
type textarea "h"
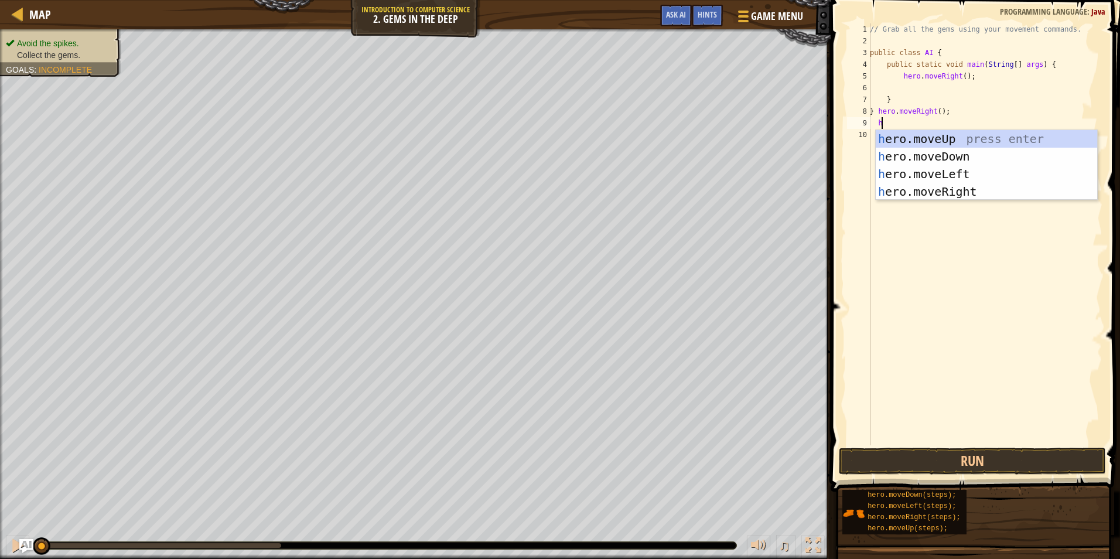
click at [945, 204] on div "// Grab all the gems using your movement commands. public class AI { public sta…" at bounding box center [985, 245] width 235 height 445
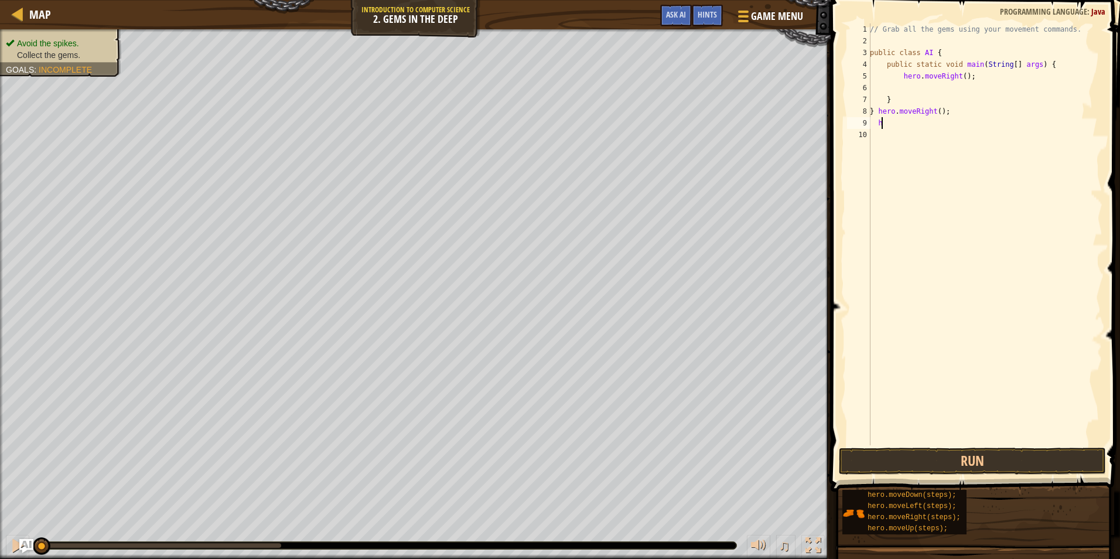
click at [888, 121] on div "// Grab all the gems using your movement commands. public class AI { public sta…" at bounding box center [985, 245] width 235 height 445
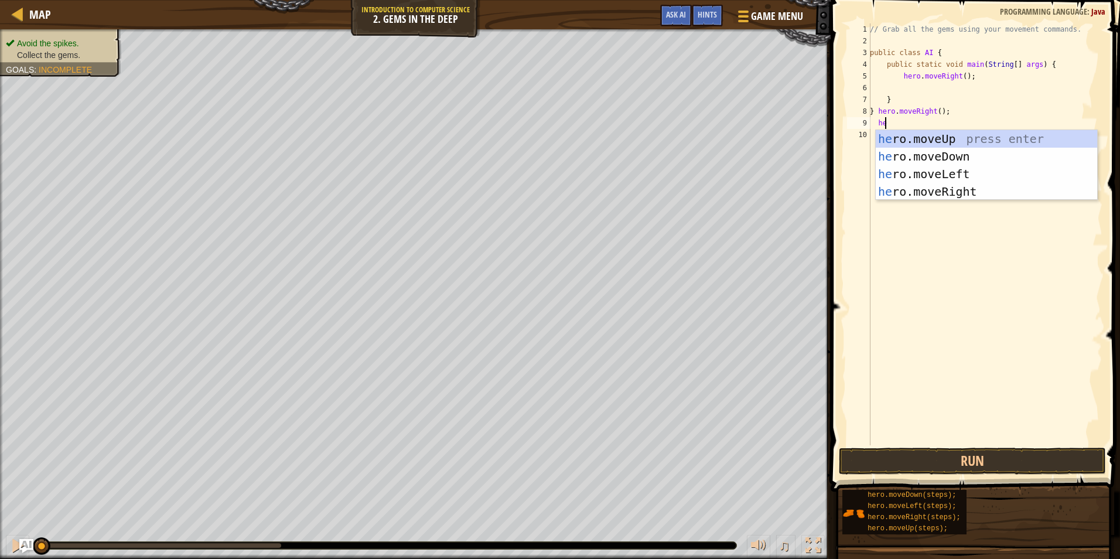
type textarea "her"
click at [963, 186] on div "her o.moveUp press enter her o.moveDown press enter her o.moveLeft press enter …" at bounding box center [986, 182] width 221 height 105
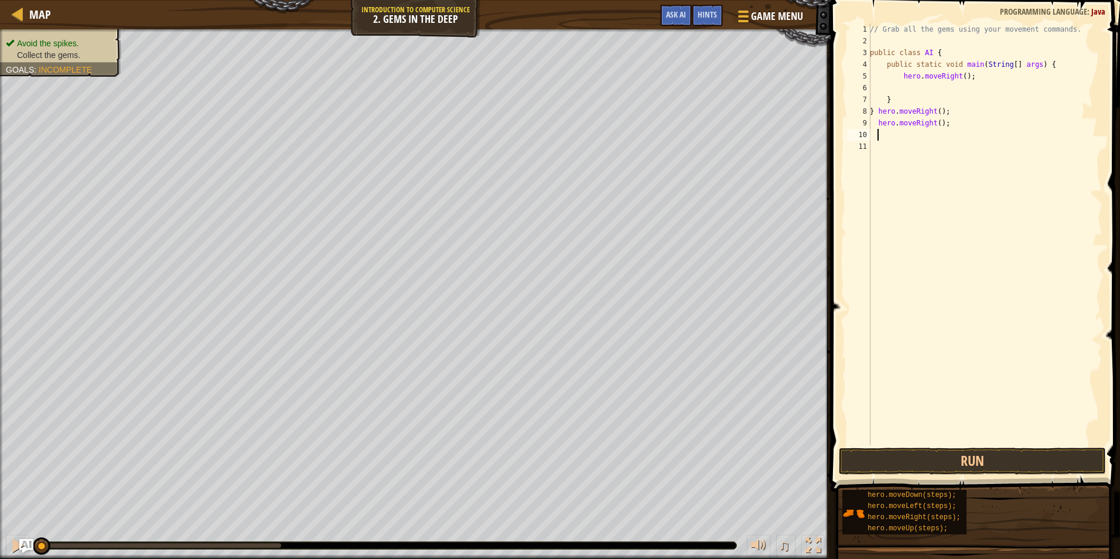
scroll to position [5, 0]
click at [990, 464] on button "Run" at bounding box center [972, 461] width 267 height 27
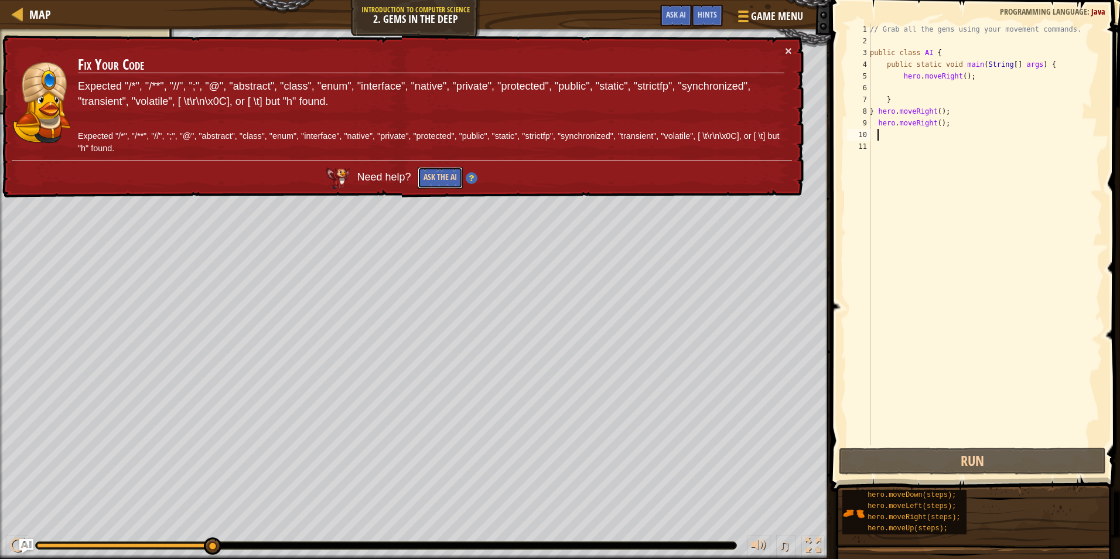
click at [433, 179] on button "Ask the AI" at bounding box center [440, 178] width 45 height 22
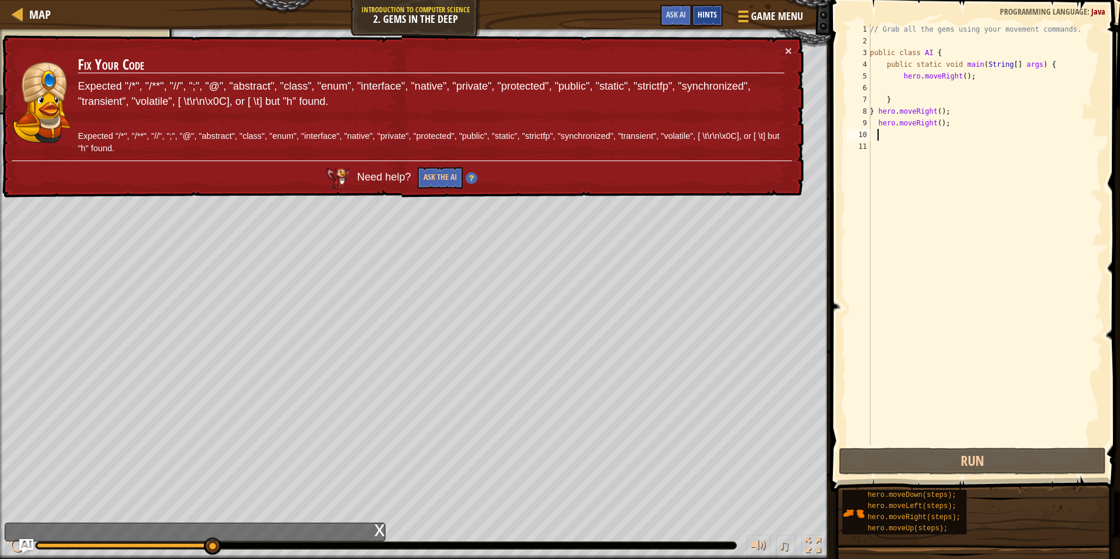
click at [710, 14] on span "Hints" at bounding box center [707, 14] width 19 height 11
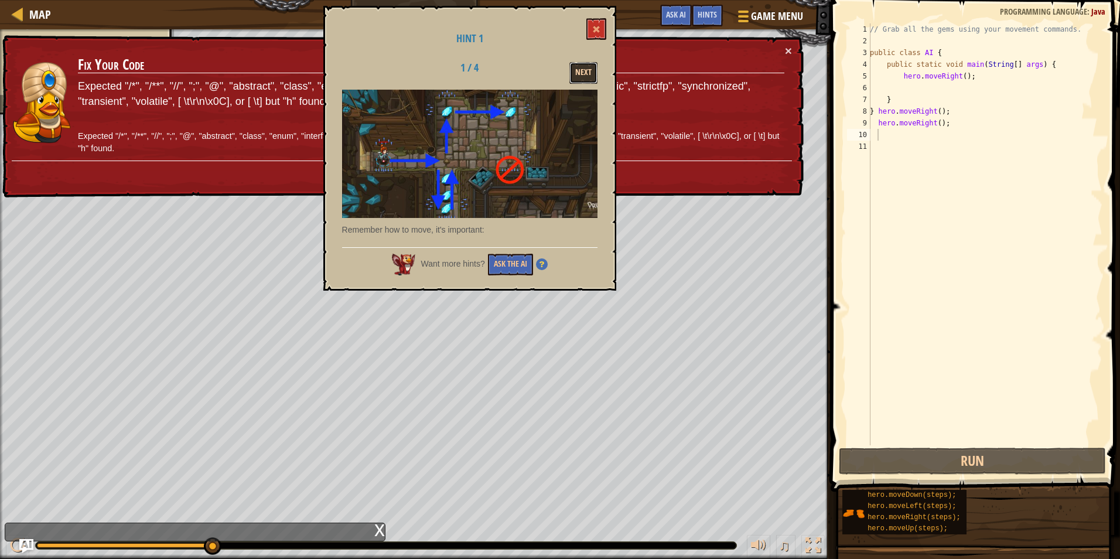
click at [578, 73] on button "Next" at bounding box center [584, 73] width 28 height 22
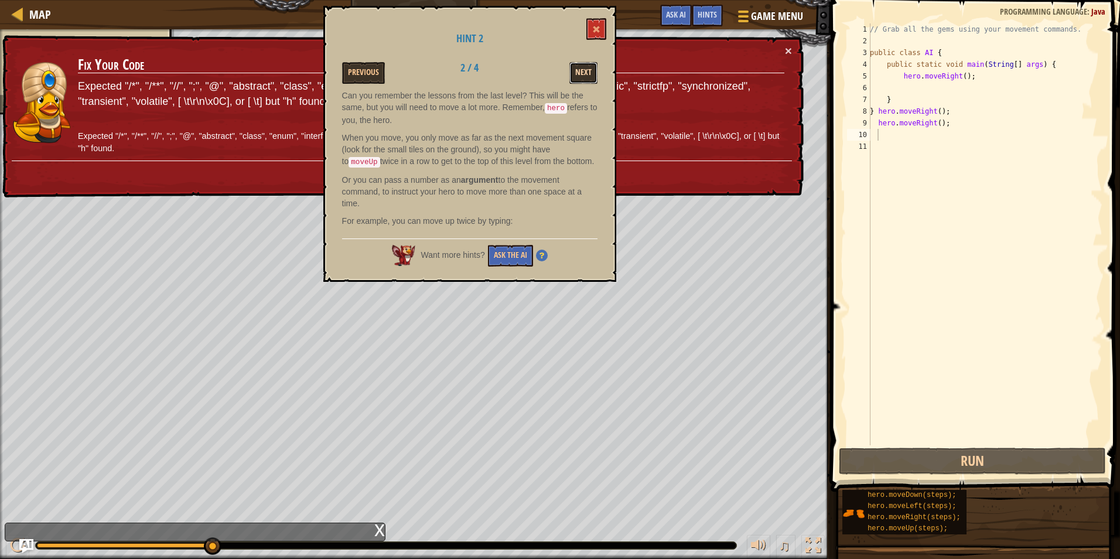
click at [573, 83] on button "Next" at bounding box center [584, 73] width 28 height 22
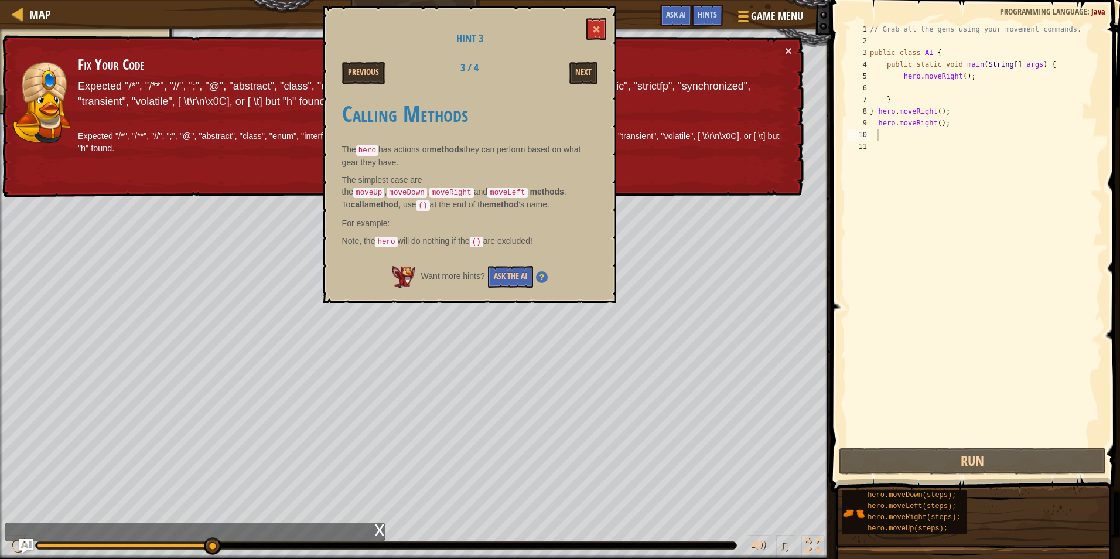
type textarea "hero.moveRight();"
drag, startPoint x: 948, startPoint y: 128, endPoint x: 869, endPoint y: 128, distance: 79.1
click at [869, 128] on div "hero.moveRight(); 1 2 3 4 5 6 7 8 9 10 11 // Grab all the gems using your movem…" at bounding box center [974, 234] width 258 height 422
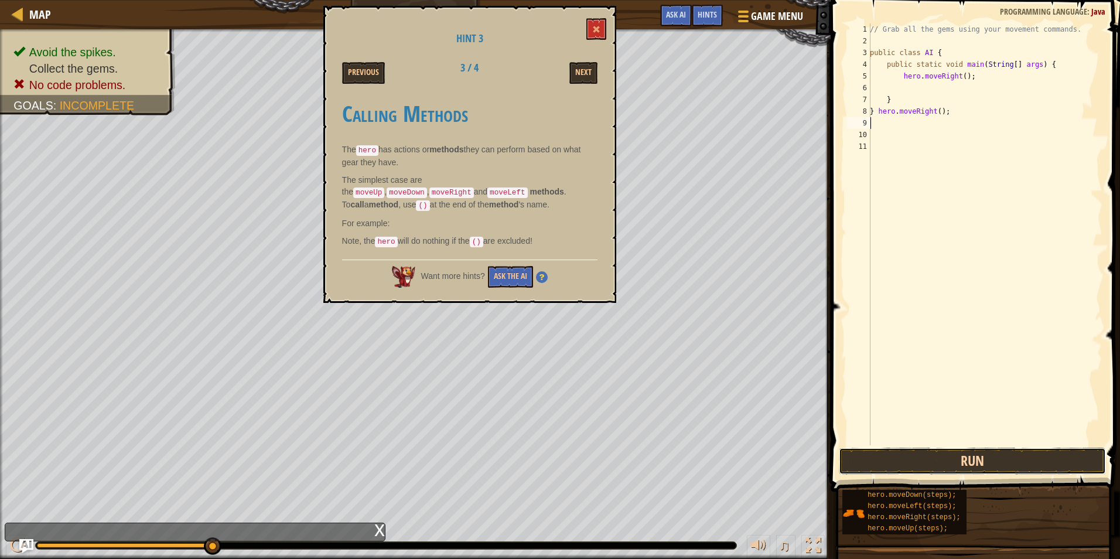
click at [996, 470] on button "Run" at bounding box center [972, 461] width 267 height 27
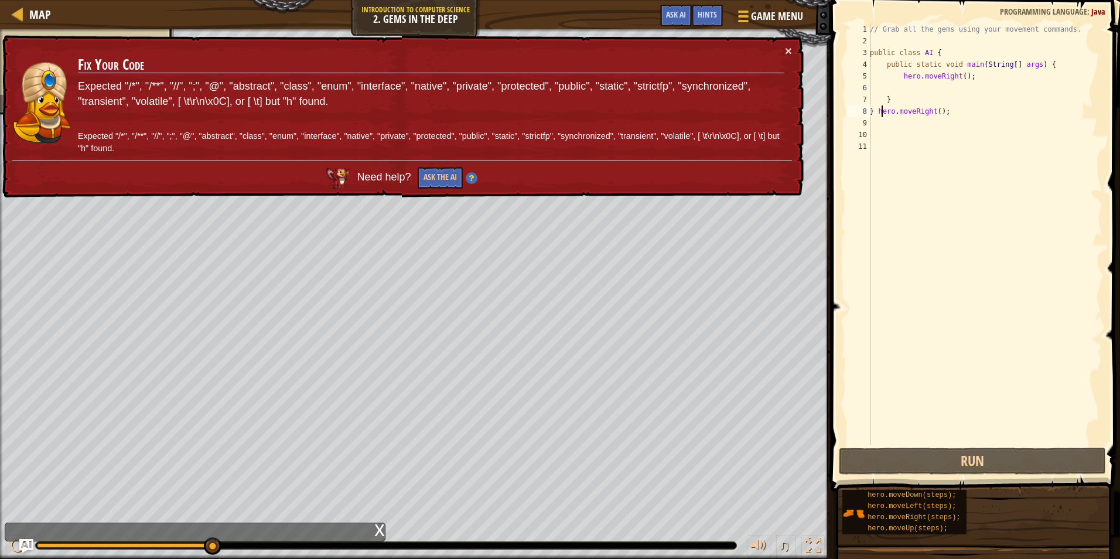
click at [882, 112] on div "// Grab all the gems using your movement commands. public class AI { public sta…" at bounding box center [985, 245] width 235 height 445
click at [744, 15] on span at bounding box center [742, 16] width 11 height 2
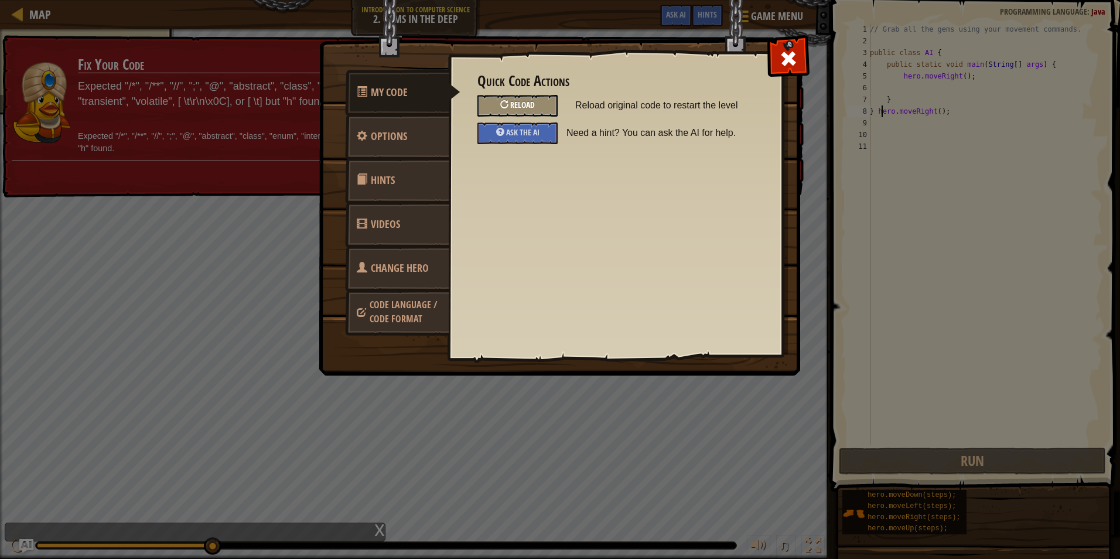
click at [506, 107] on div at bounding box center [504, 104] width 8 height 8
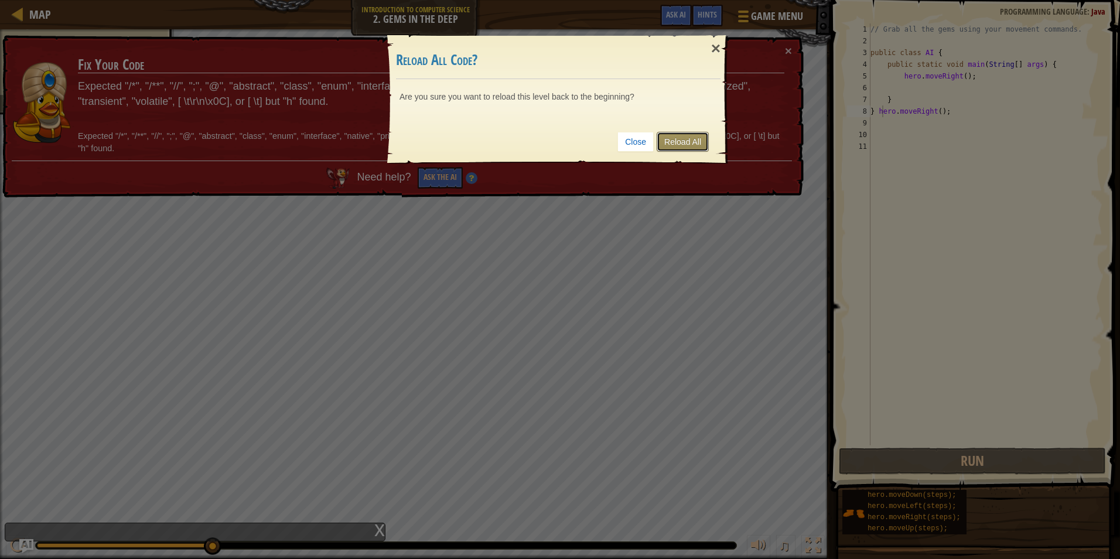
click at [680, 141] on link "Reload All" at bounding box center [683, 142] width 52 height 20
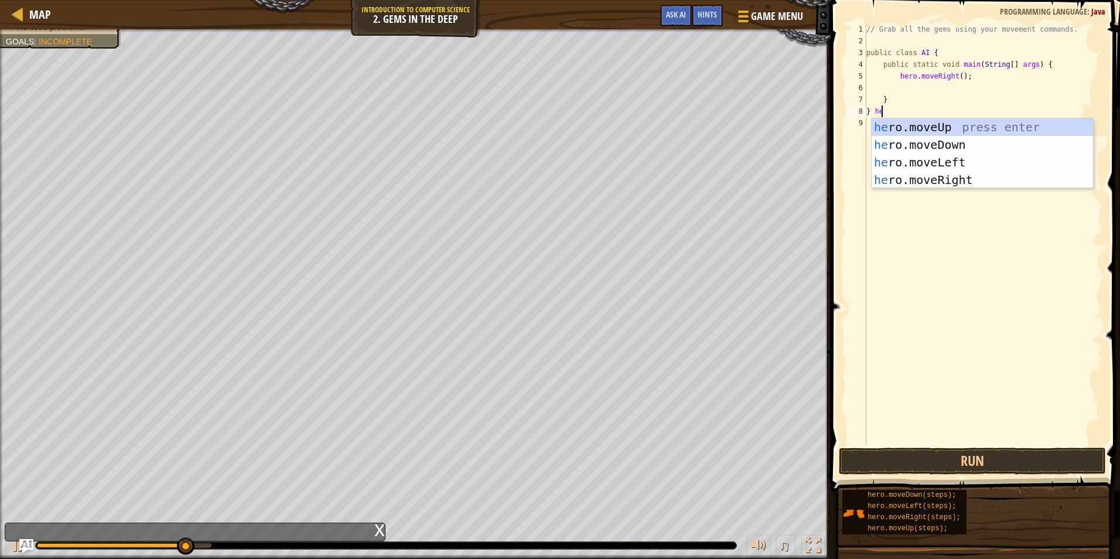
type textarea "} her"
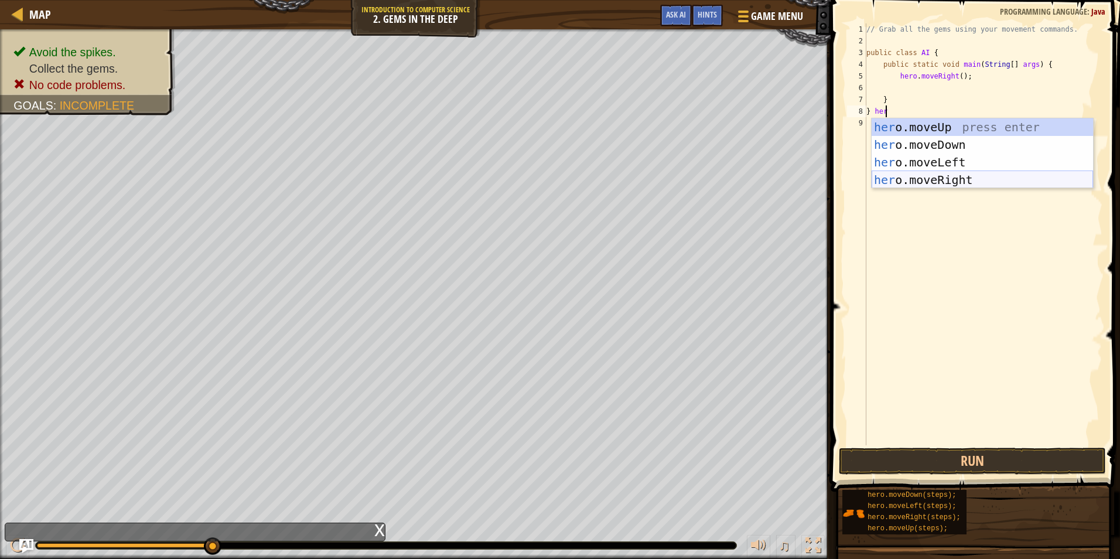
click at [929, 183] on div "her o.moveUp press enter her o.moveDown press enter her o.moveLeft press enter …" at bounding box center [982, 170] width 221 height 105
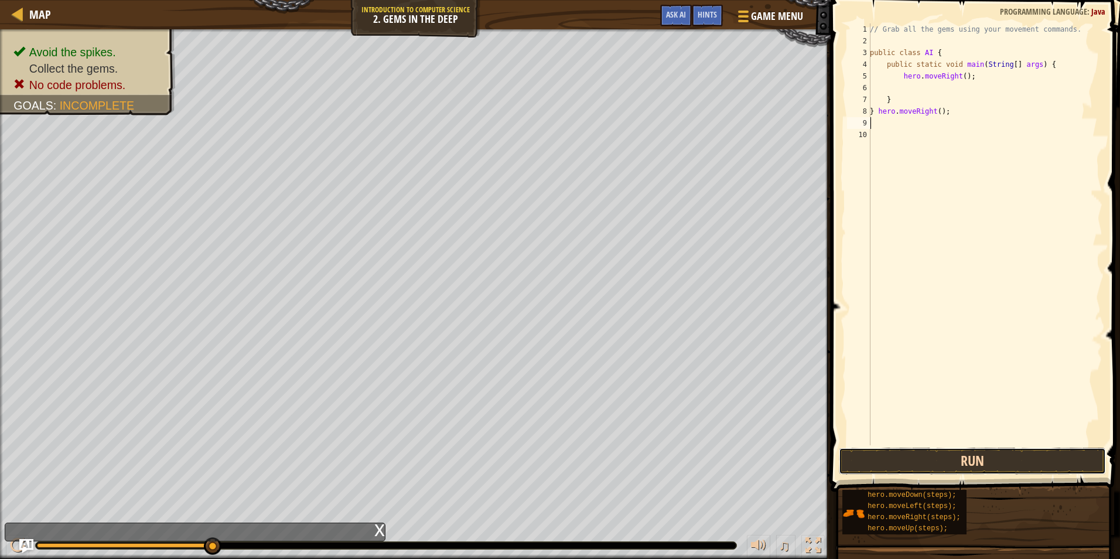
click at [951, 455] on button "Run" at bounding box center [972, 461] width 267 height 27
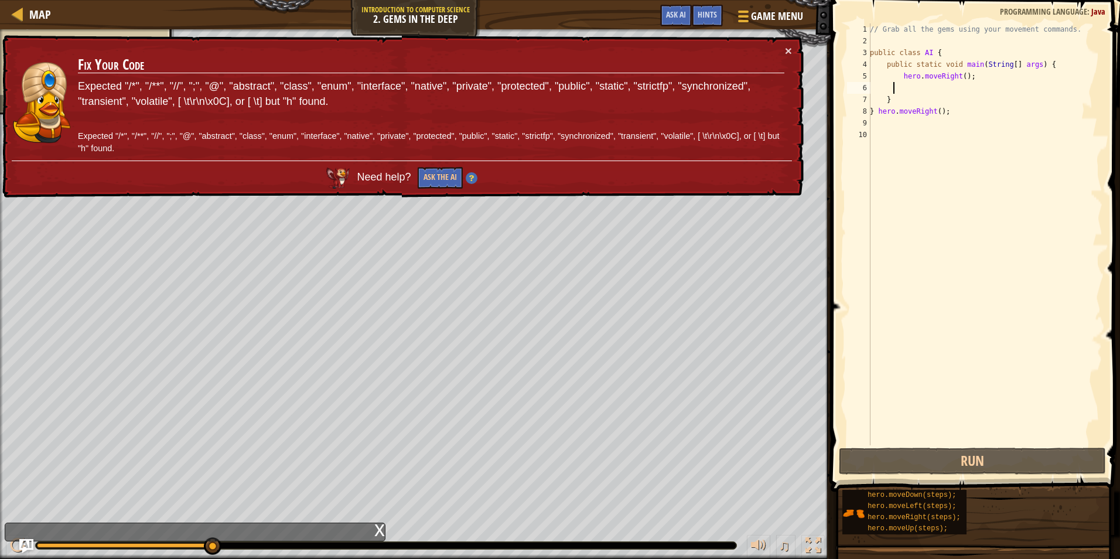
click at [895, 87] on div "// Grab all the gems using your movement commands. public class AI { public sta…" at bounding box center [985, 245] width 235 height 445
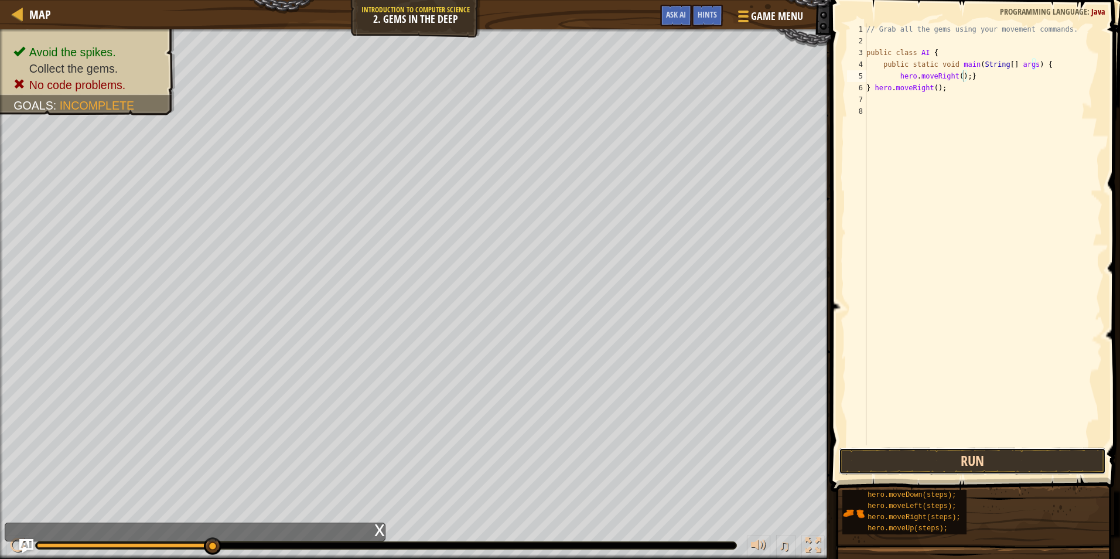
click at [1005, 456] on button "Run" at bounding box center [972, 461] width 267 height 27
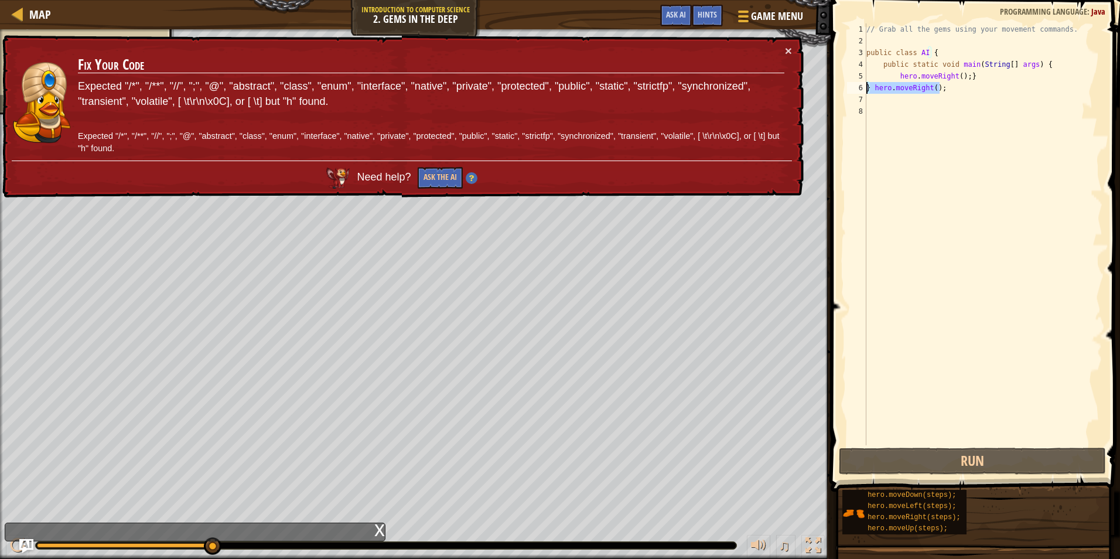
drag, startPoint x: 942, startPoint y: 86, endPoint x: 863, endPoint y: 89, distance: 78.6
click at [863, 89] on div "hero.moveRight();} 1 2 3 4 5 6 7 8 // Grab all the gems using your movement com…" at bounding box center [974, 234] width 258 height 422
type textarea "} hero.moveRight();"
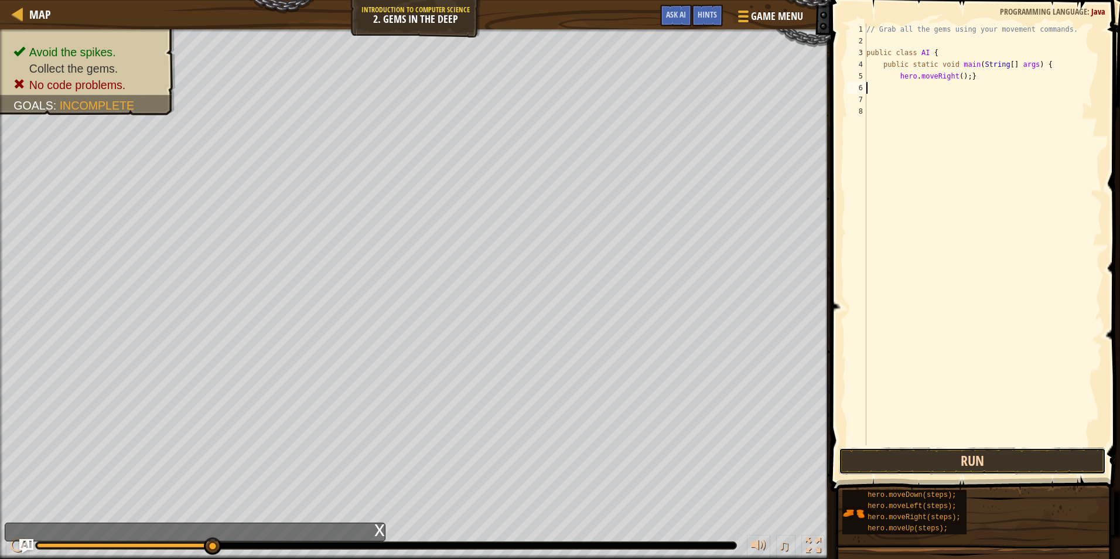
click at [988, 465] on button "Run" at bounding box center [972, 461] width 267 height 27
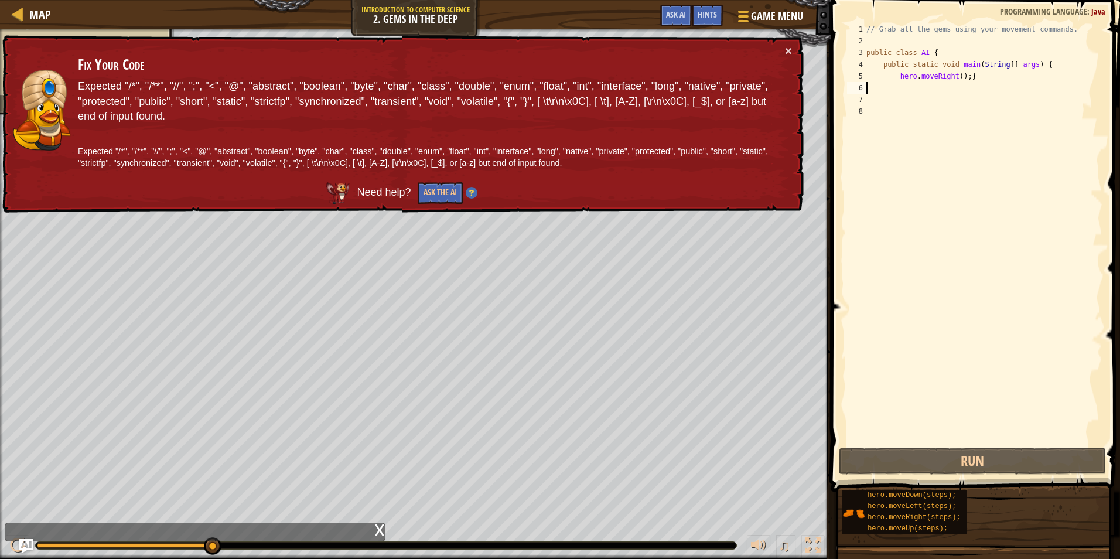
click at [980, 67] on div "// Grab all the gems using your movement commands. public class AI { public sta…" at bounding box center [983, 245] width 238 height 445
click at [979, 75] on div "// Grab all the gems using your movement commands. public class AI { public sta…" at bounding box center [983, 245] width 238 height 445
type textarea "hero.moveRight();"
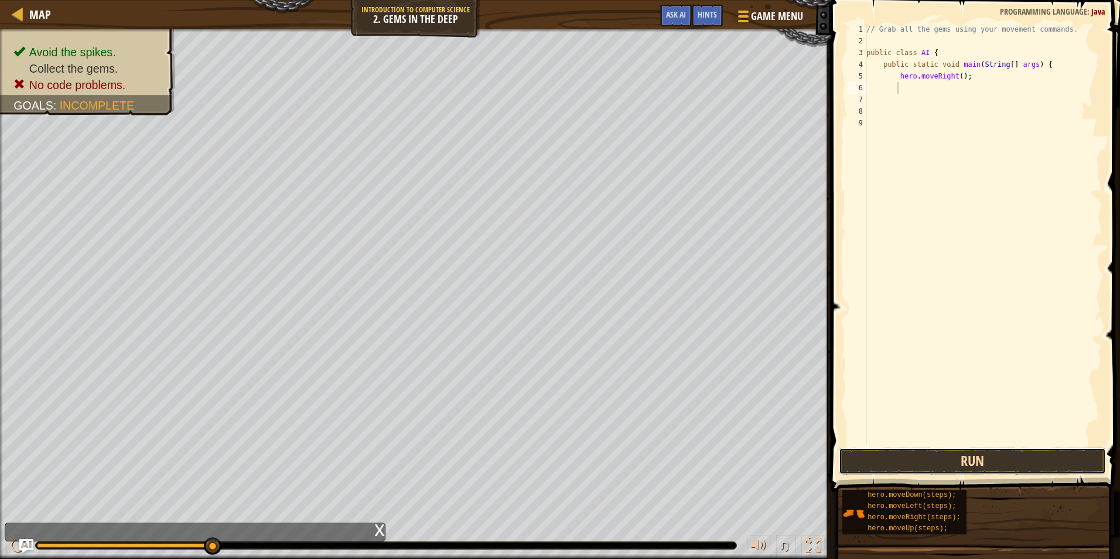
click at [959, 459] on button "Run" at bounding box center [972, 461] width 267 height 27
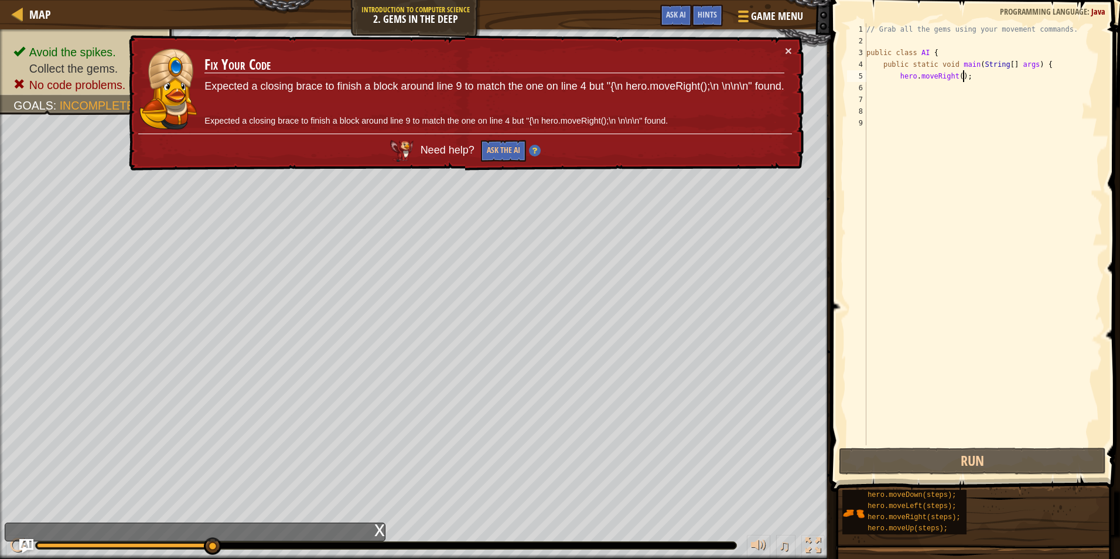
click at [993, 80] on div "// Grab all the gems using your movement commands. public class AI { public sta…" at bounding box center [983, 245] width 238 height 445
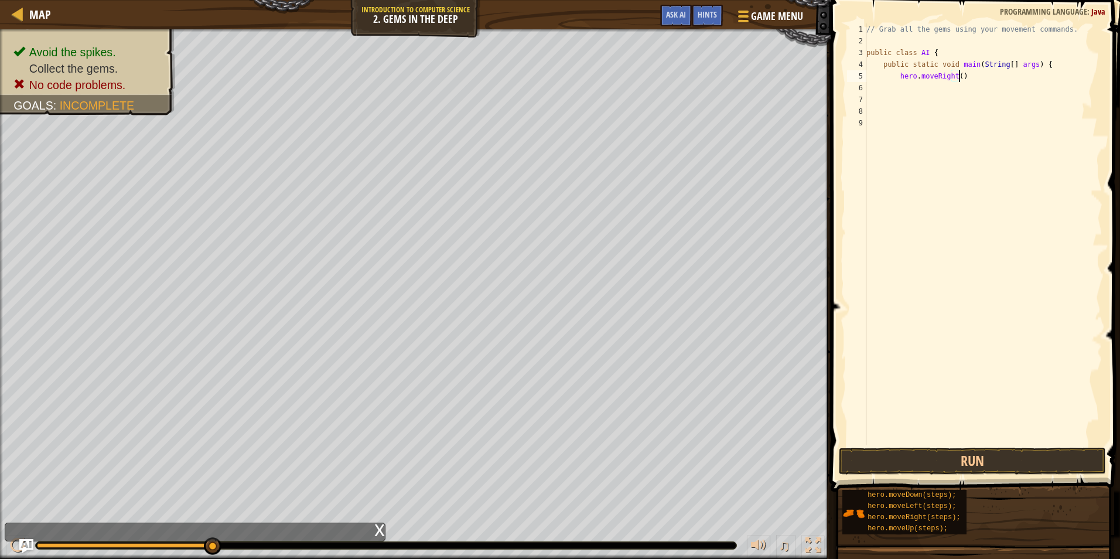
type textarea "hero.moveRight();"
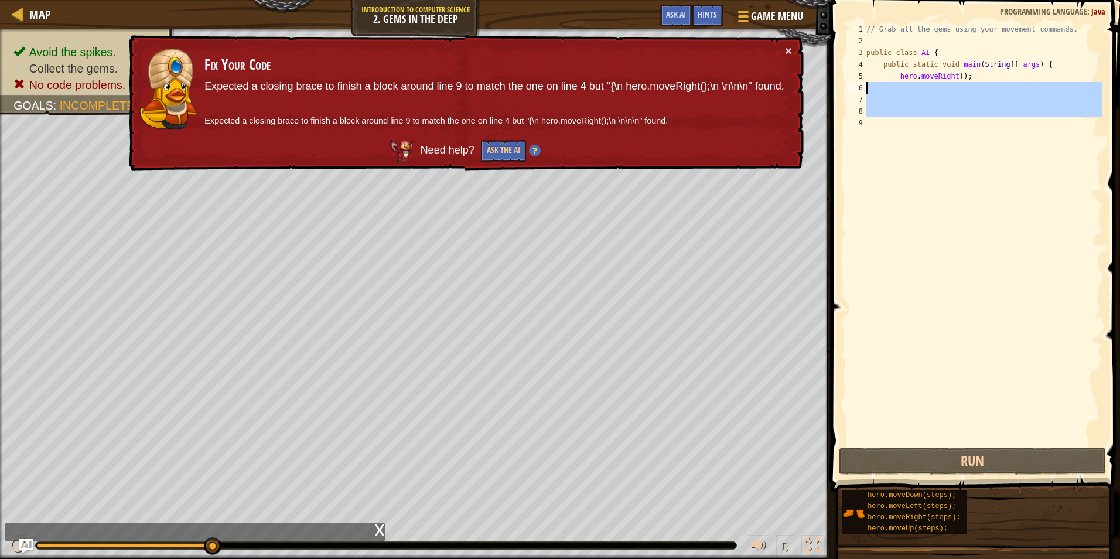
drag, startPoint x: 1033, startPoint y: 127, endPoint x: 867, endPoint y: 93, distance: 169.4
click at [867, 93] on div "// Grab all the gems using your movement commands. public class AI { public sta…" at bounding box center [983, 245] width 238 height 445
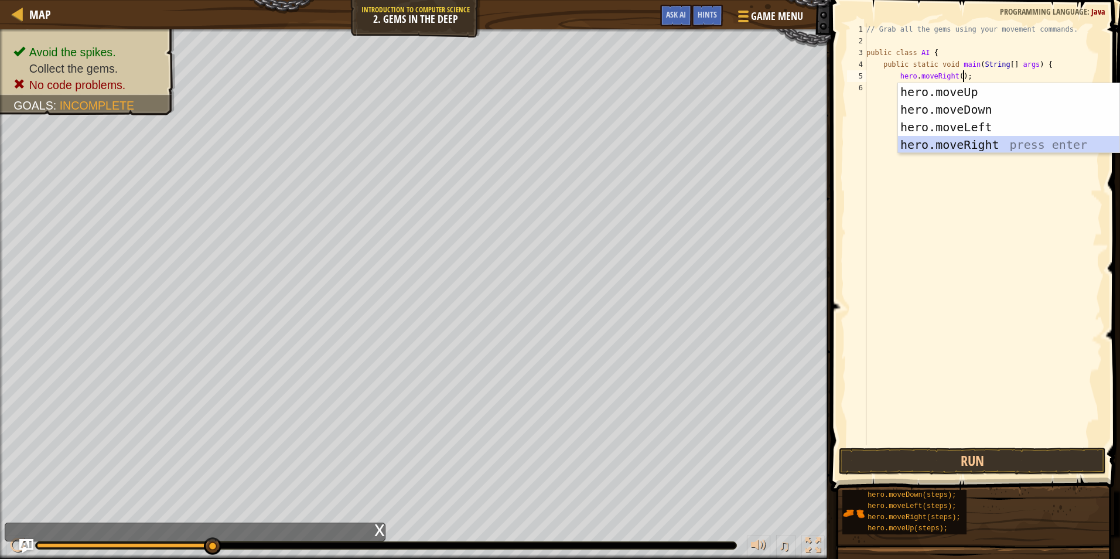
click at [978, 144] on div "hero.moveUp press enter hero.moveDown press enter hero.moveLeft press enter her…" at bounding box center [1008, 135] width 221 height 105
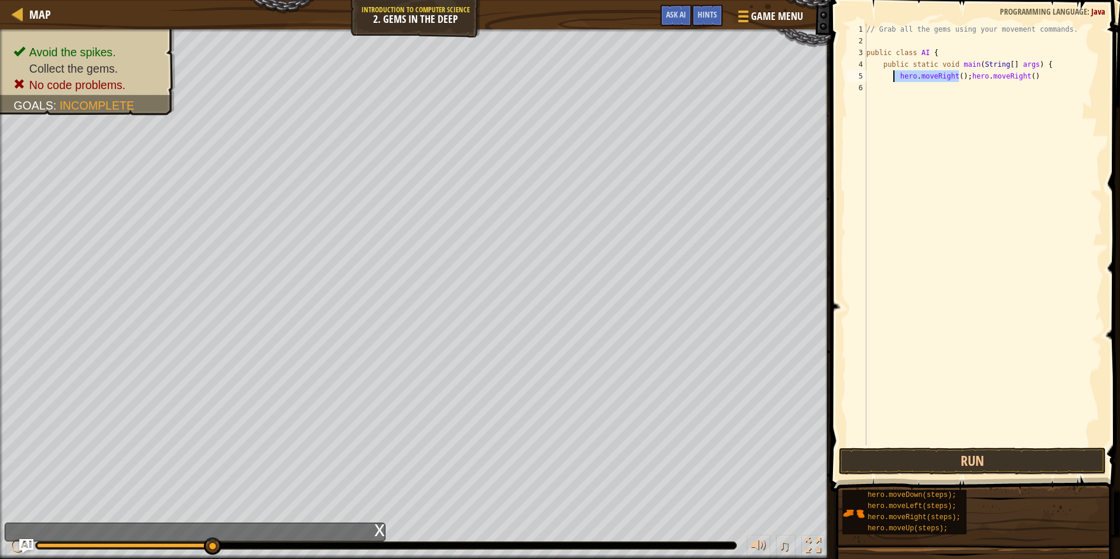
drag, startPoint x: 959, startPoint y: 75, endPoint x: 895, endPoint y: 79, distance: 63.4
click at [895, 79] on div "// Grab all the gems using your movement commands. public class AI { public sta…" at bounding box center [983, 245] width 238 height 445
type textarea "hero.moveRight()"
click at [867, 449] on button "Run" at bounding box center [972, 461] width 267 height 27
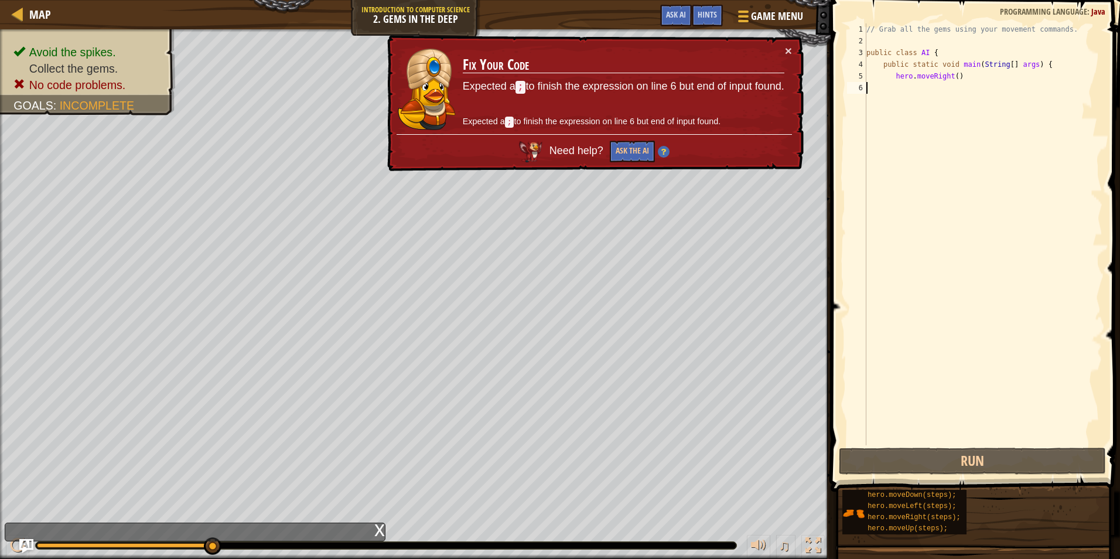
click at [1057, 69] on div "// Grab all the gems using your movement commands. public class AI { public sta…" at bounding box center [983, 245] width 238 height 445
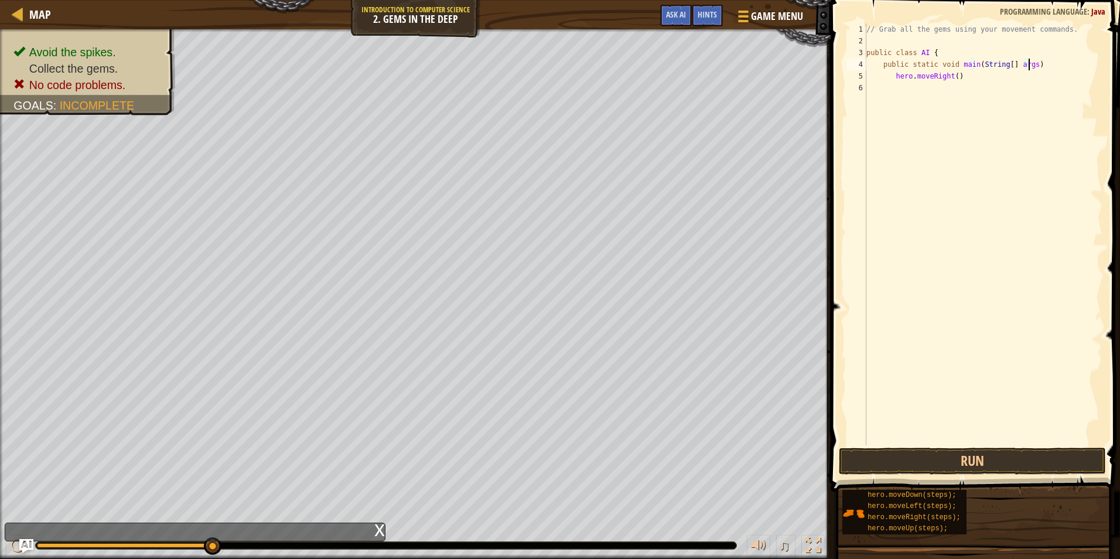
type textarea "public static void main(String[] args);"
drag, startPoint x: 945, startPoint y: 438, endPoint x: 939, endPoint y: 451, distance: 14.2
click at [942, 442] on div "// Grab all the gems using your movement commands. public class AI { public sta…" at bounding box center [983, 245] width 238 height 445
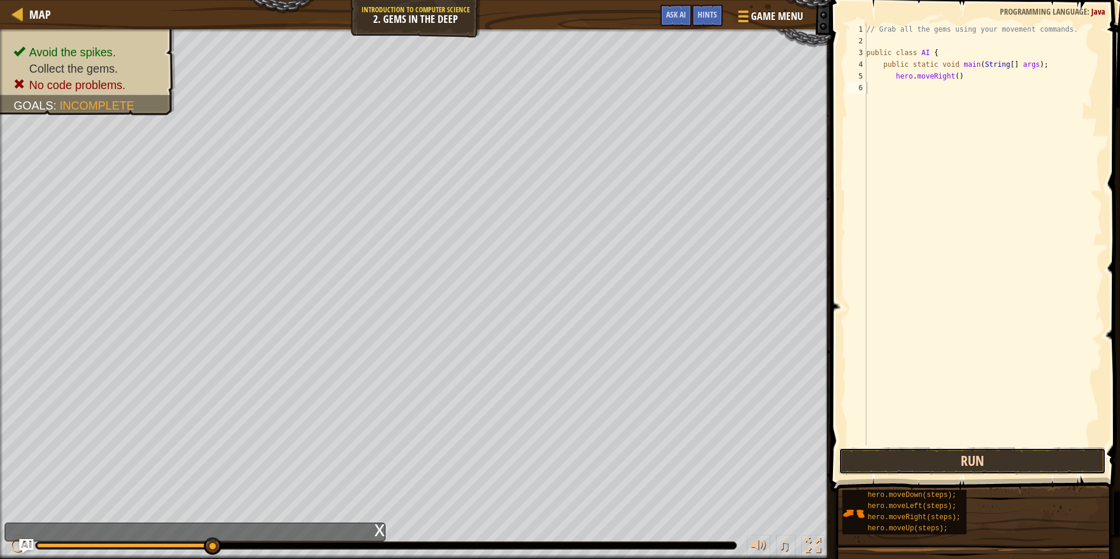
click at [937, 455] on button "Run" at bounding box center [972, 461] width 267 height 27
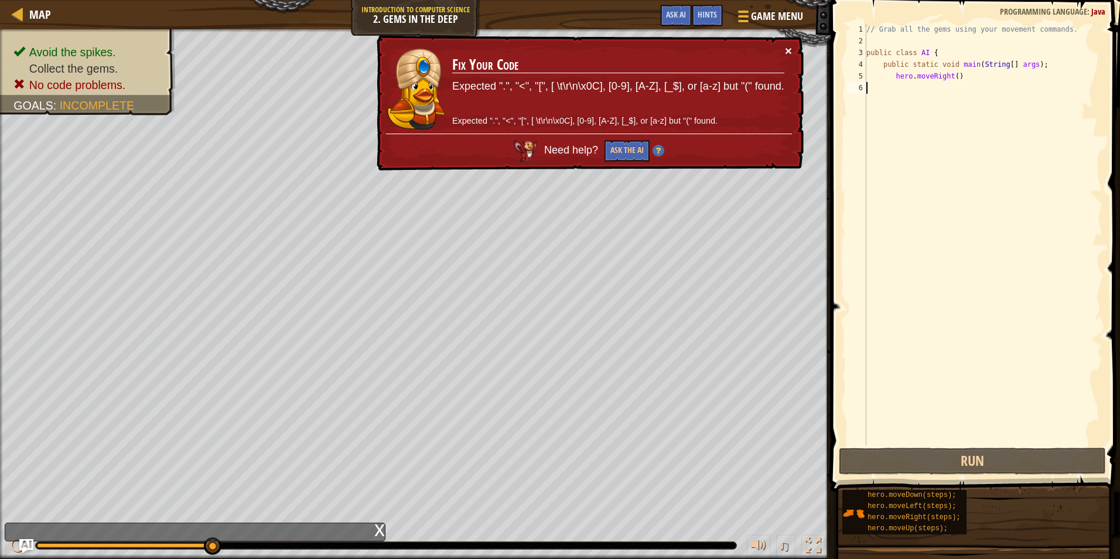
click at [789, 49] on button "×" at bounding box center [788, 52] width 7 height 12
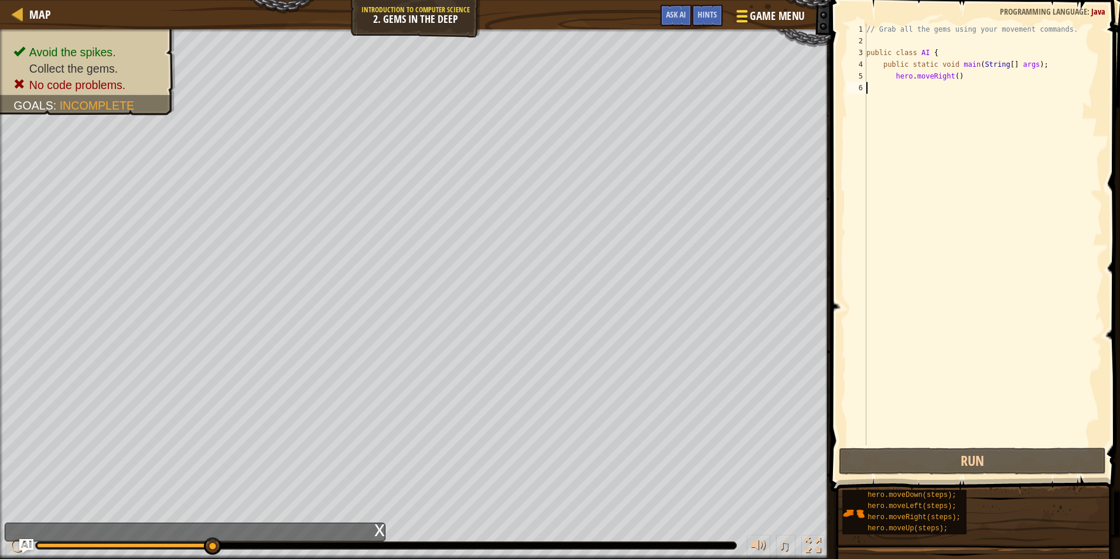
click at [745, 11] on span at bounding box center [742, 11] width 11 height 2
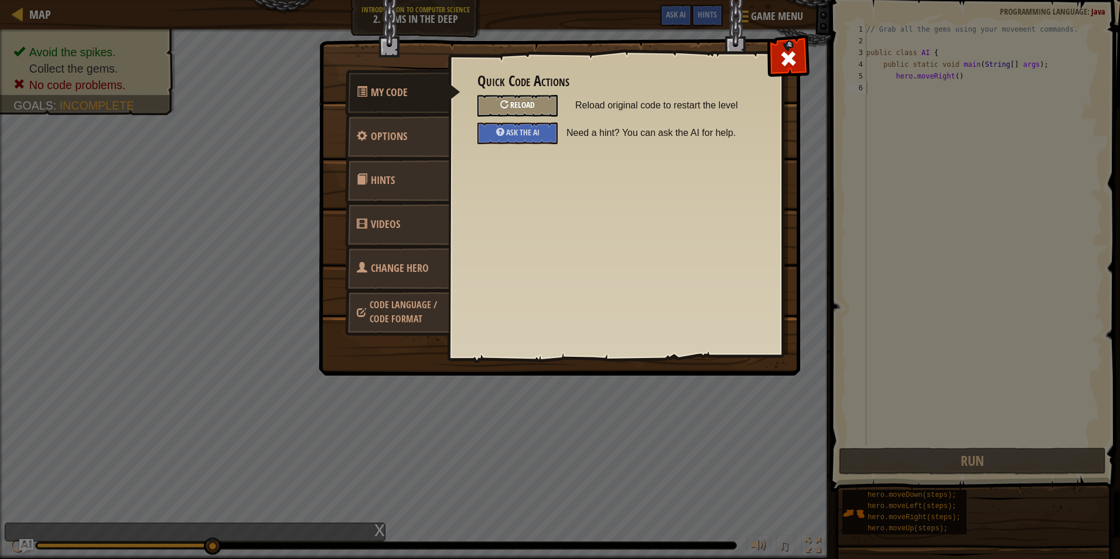
click at [539, 98] on div "Reload" at bounding box center [518, 106] width 80 height 22
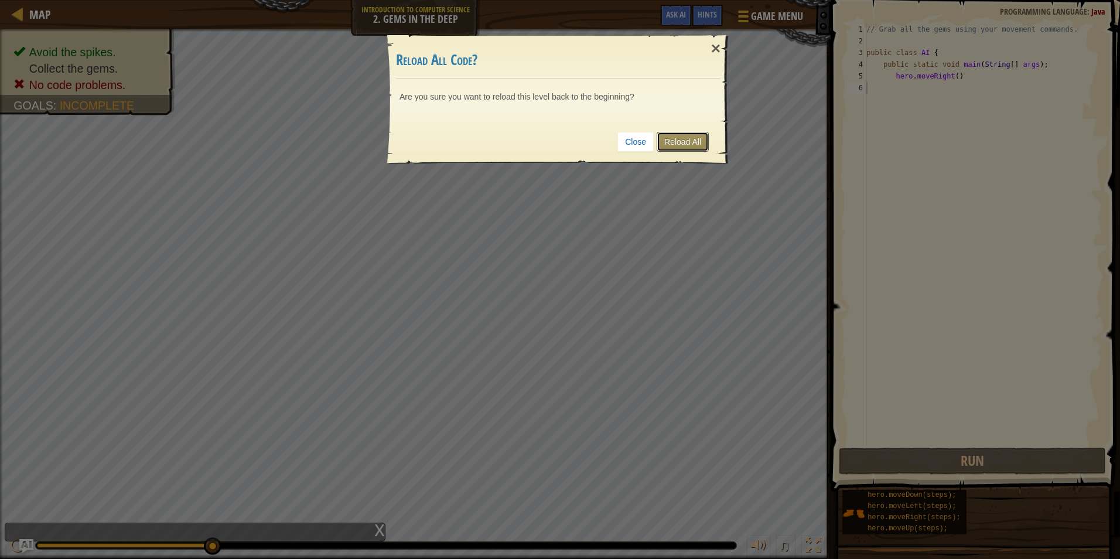
click at [672, 142] on link "Reload All" at bounding box center [683, 142] width 52 height 20
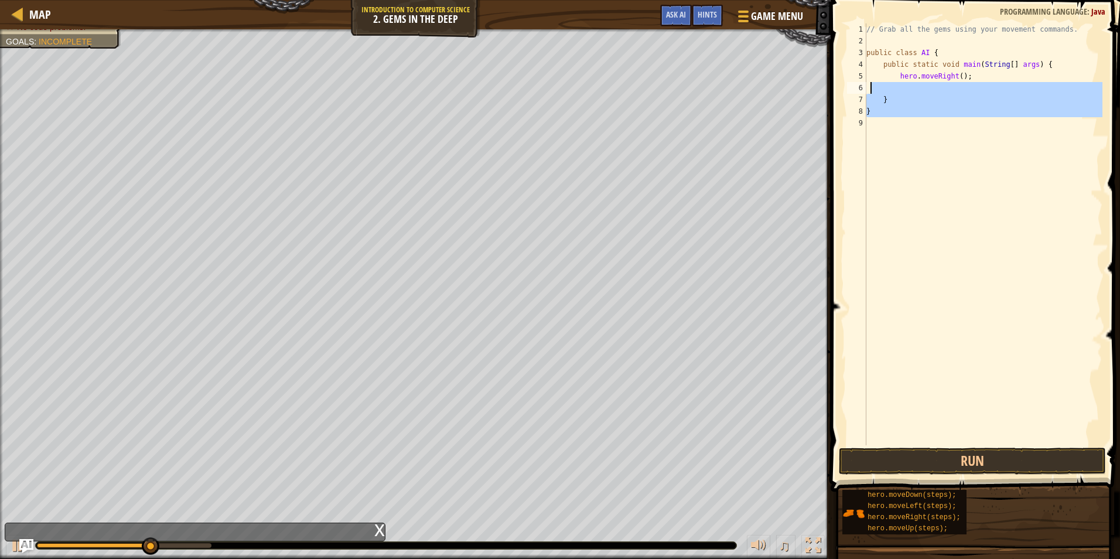
drag, startPoint x: 940, startPoint y: 118, endPoint x: 871, endPoint y: 86, distance: 76.8
click at [871, 86] on div "// Grab all the gems using your movement commands. public class AI { public sta…" at bounding box center [983, 245] width 238 height 445
type textarea "}"
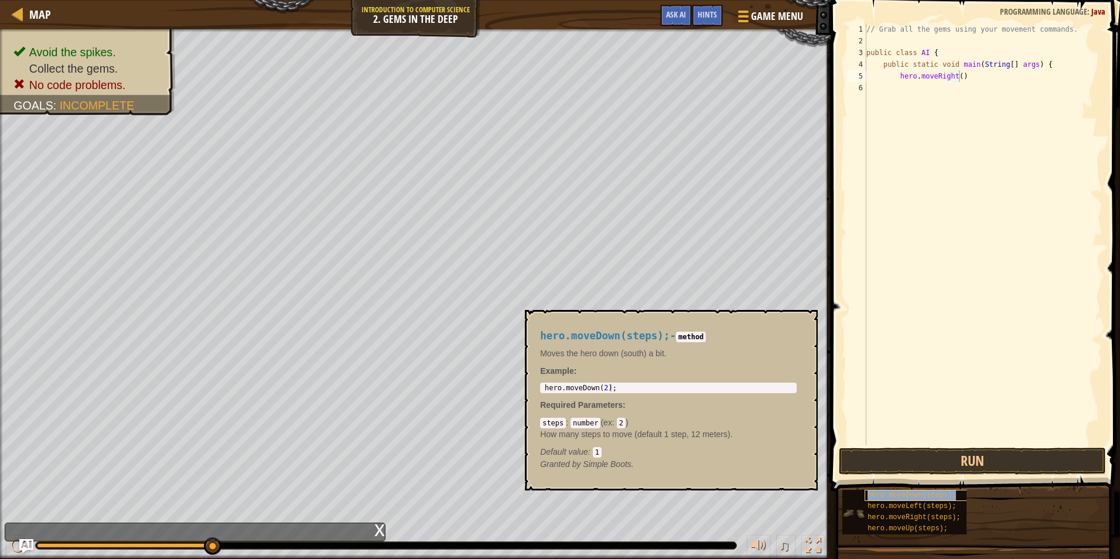
click at [945, 497] on span "hero.moveDown(steps);" at bounding box center [912, 495] width 88 height 8
click at [803, 313] on div "hero.moveDown(steps); - method Moves the hero down (south) a bit. Example : 1 h…" at bounding box center [671, 400] width 293 height 180
click at [807, 319] on button "×" at bounding box center [804, 323] width 9 height 16
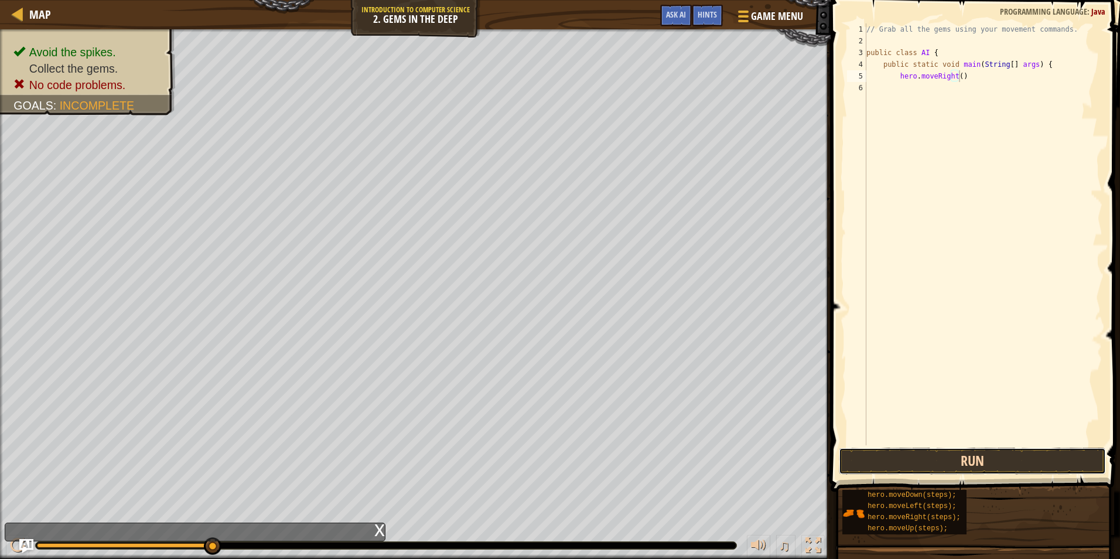
click at [963, 450] on button "Run" at bounding box center [972, 461] width 267 height 27
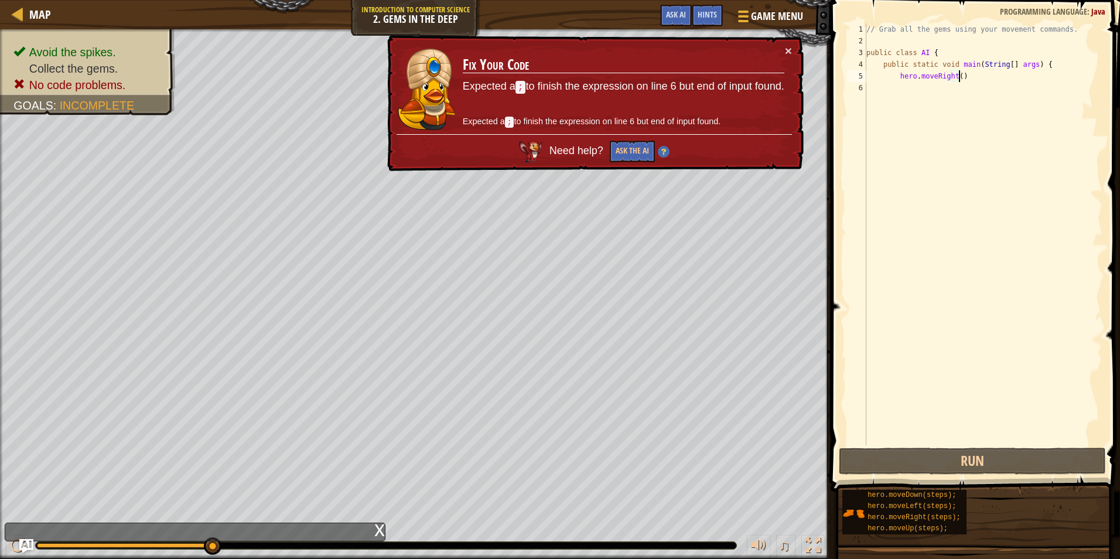
click at [1042, 65] on div "// Grab all the gems using your movement commands. public class AI { public sta…" at bounding box center [983, 245] width 238 height 445
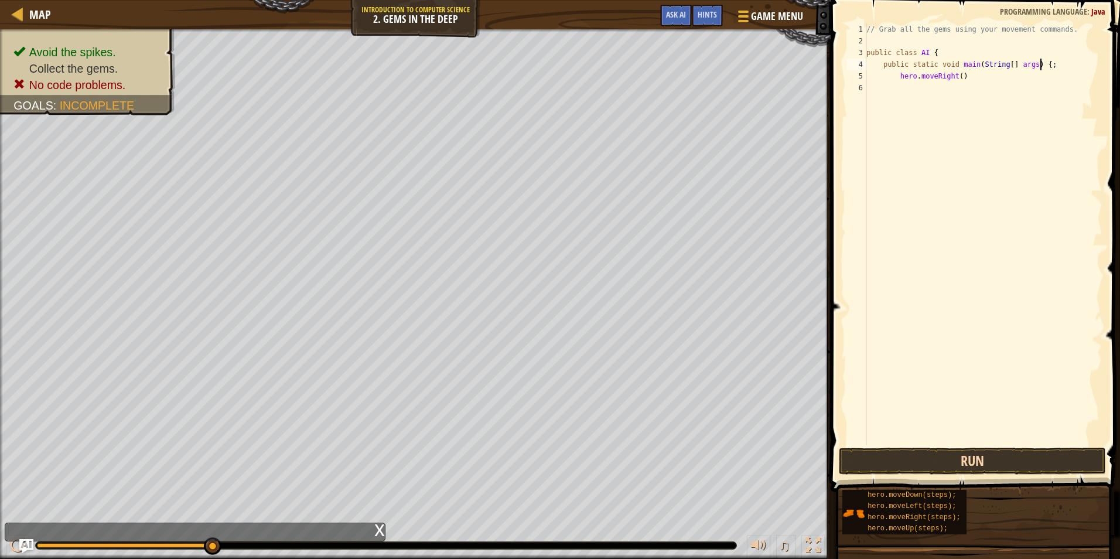
type textarea "public static void main(String[] args) {;"
click at [973, 454] on button "Run" at bounding box center [972, 461] width 267 height 27
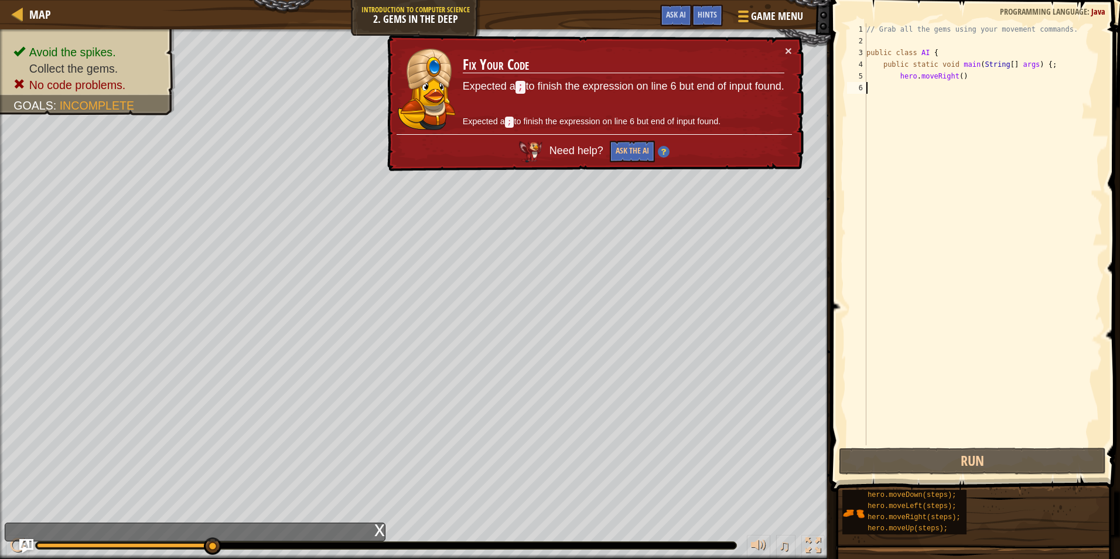
click at [898, 86] on div "// Grab all the gems using your movement commands. public class AI { public sta…" at bounding box center [983, 245] width 238 height 445
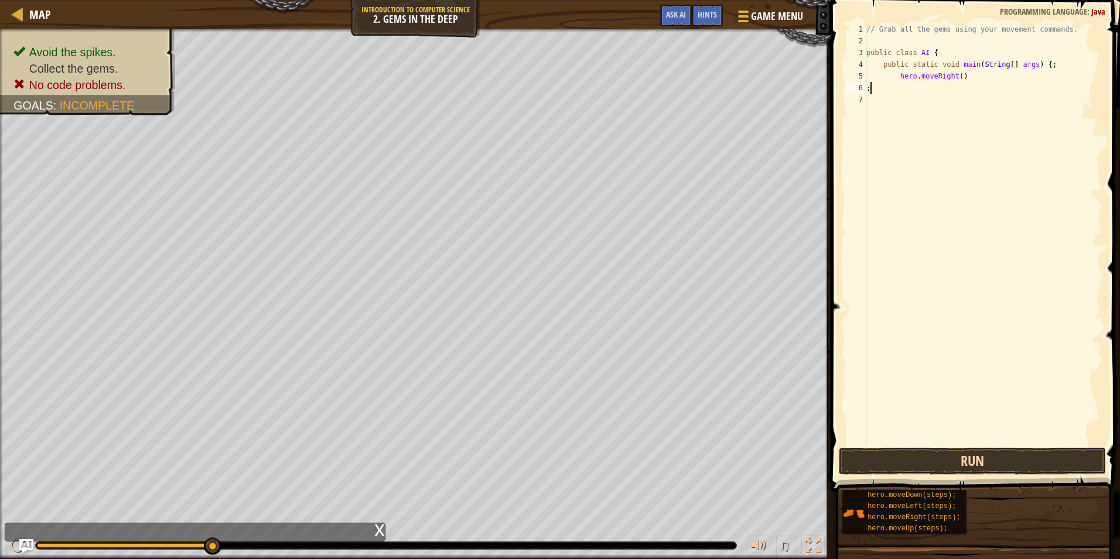
type textarea ";"
click at [957, 458] on button "Run" at bounding box center [972, 461] width 267 height 27
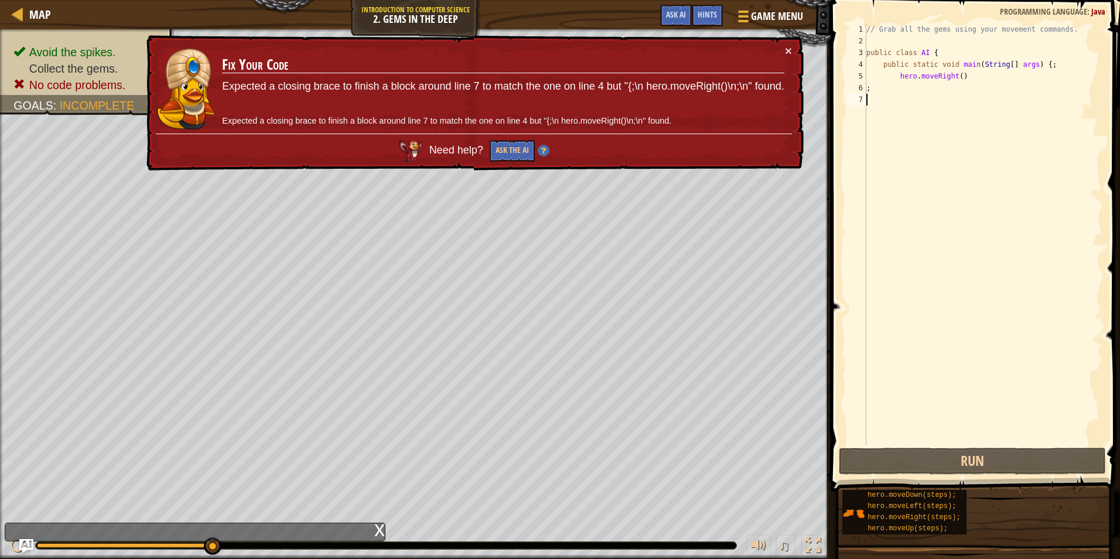
drag, startPoint x: 744, startPoint y: -43, endPoint x: 1038, endPoint y: 130, distance: 341.5
click at [1038, 130] on div "// Grab all the gems using your movement commands. public class AI { public sta…" at bounding box center [983, 245] width 238 height 445
type textarea ";"
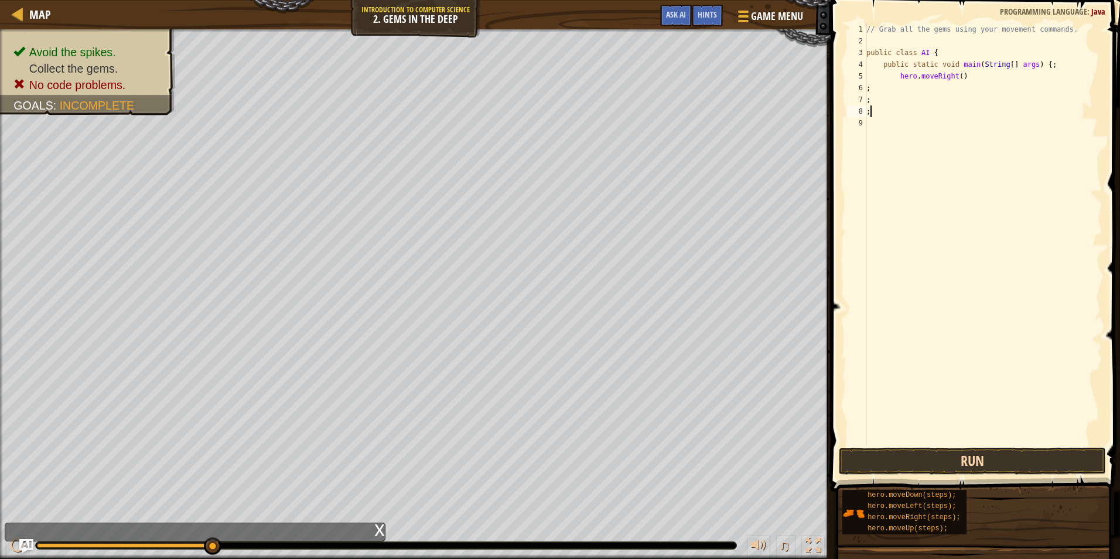
type textarea ";"
click at [1015, 454] on button "Run" at bounding box center [972, 461] width 267 height 27
click at [1103, 455] on button "Run" at bounding box center [972, 461] width 267 height 27
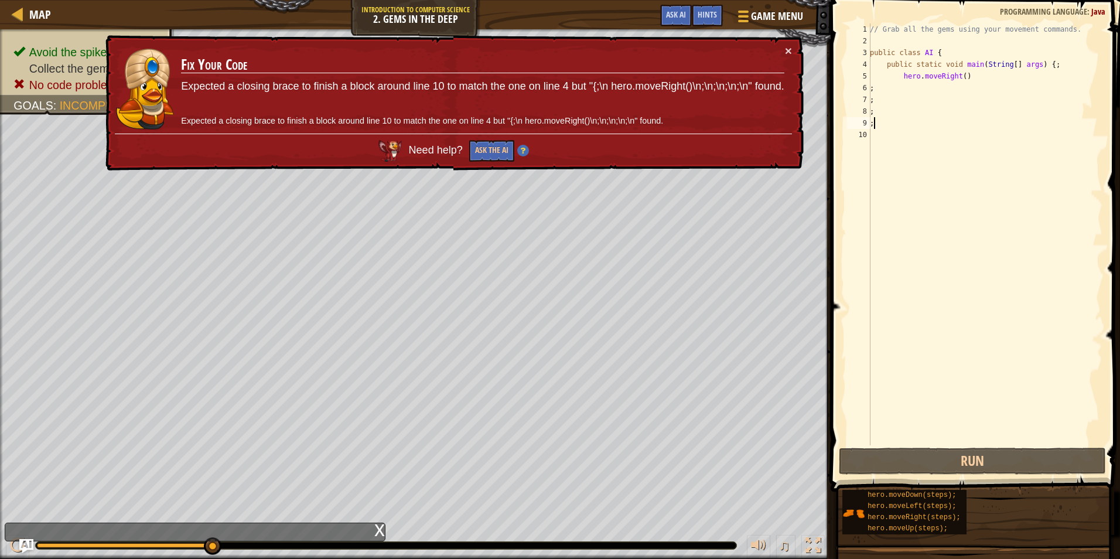
click at [1017, 68] on div "// Grab all the gems using your movement commands. public class AI { public sta…" at bounding box center [985, 245] width 235 height 445
click at [782, 47] on td "Fix Your Code Expected a closing brace to finish a block around line 10 to matc…" at bounding box center [482, 89] width 605 height 97
click at [786, 52] on button "×" at bounding box center [790, 55] width 8 height 12
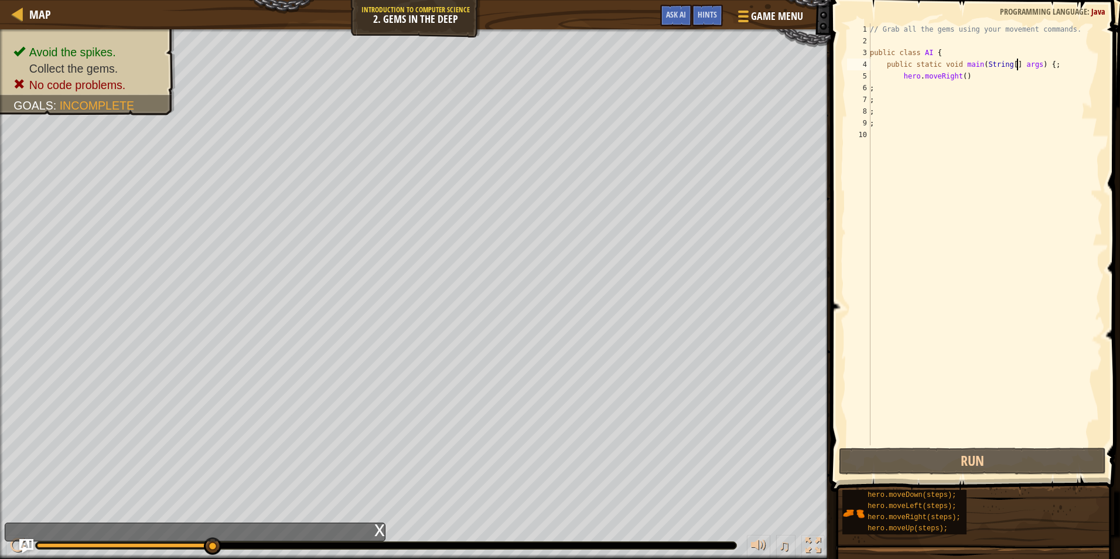
click at [829, 98] on div "Map Introduction to Computer Science 2. Gems in the Deep Game Menu Done Hints A…" at bounding box center [560, 279] width 1120 height 559
drag, startPoint x: 905, startPoint y: 87, endPoint x: 898, endPoint y: 90, distance: 7.1
click at [905, 88] on div "// Grab all the gems using your movement commands. public class AI { public sta…" at bounding box center [985, 245] width 235 height 445
type textarea ";"
